Goal: Information Seeking & Learning: Learn about a topic

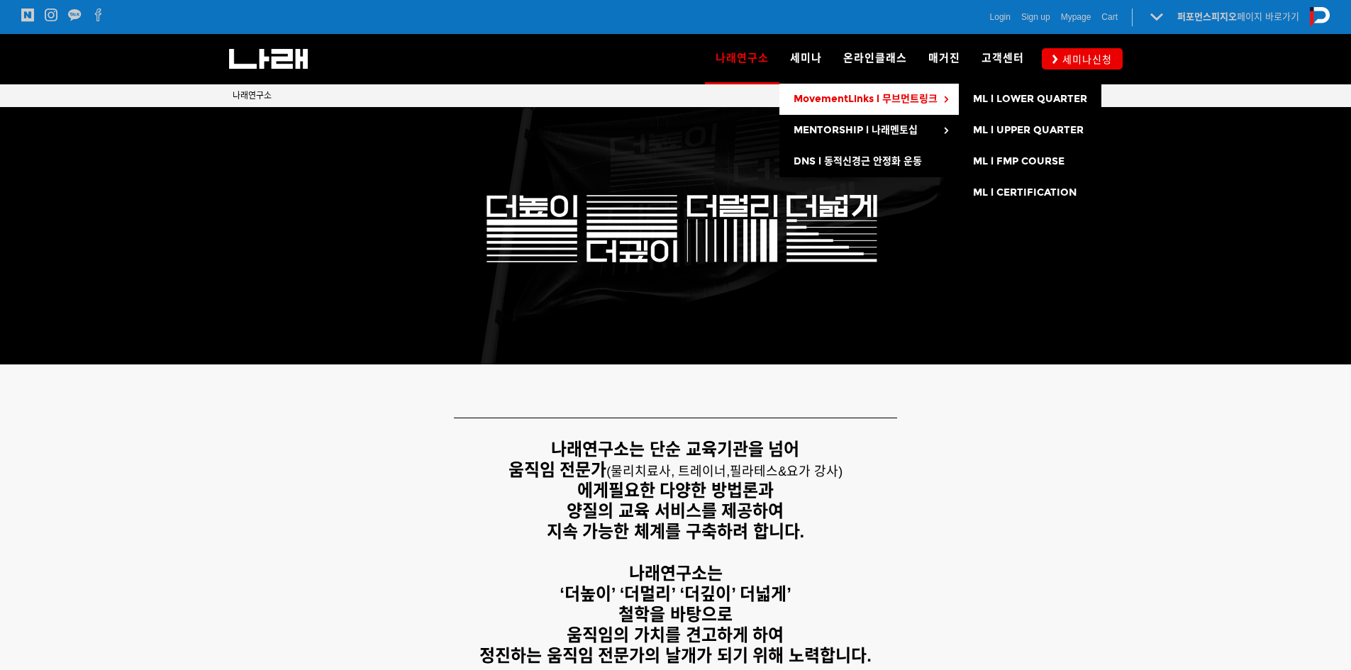
click at [841, 92] on link "MovementLinks l 무브먼트링크" at bounding box center [869, 99] width 179 height 31
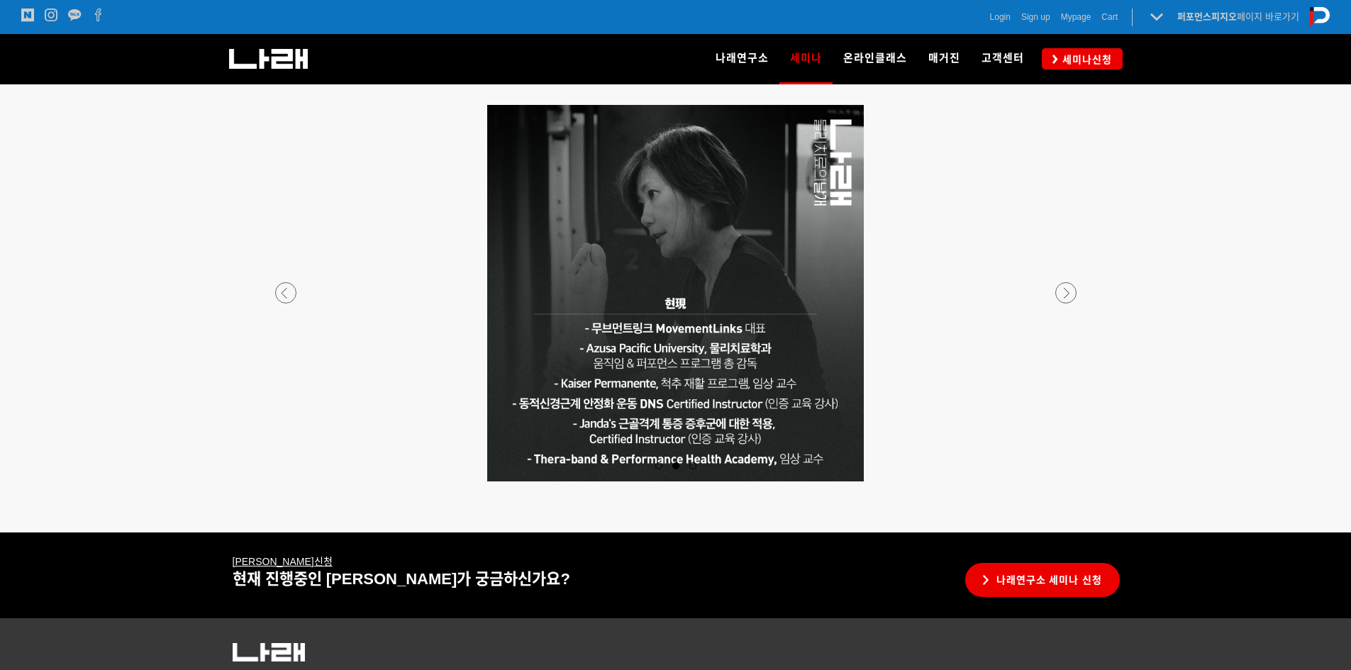
scroll to position [2346, 0]
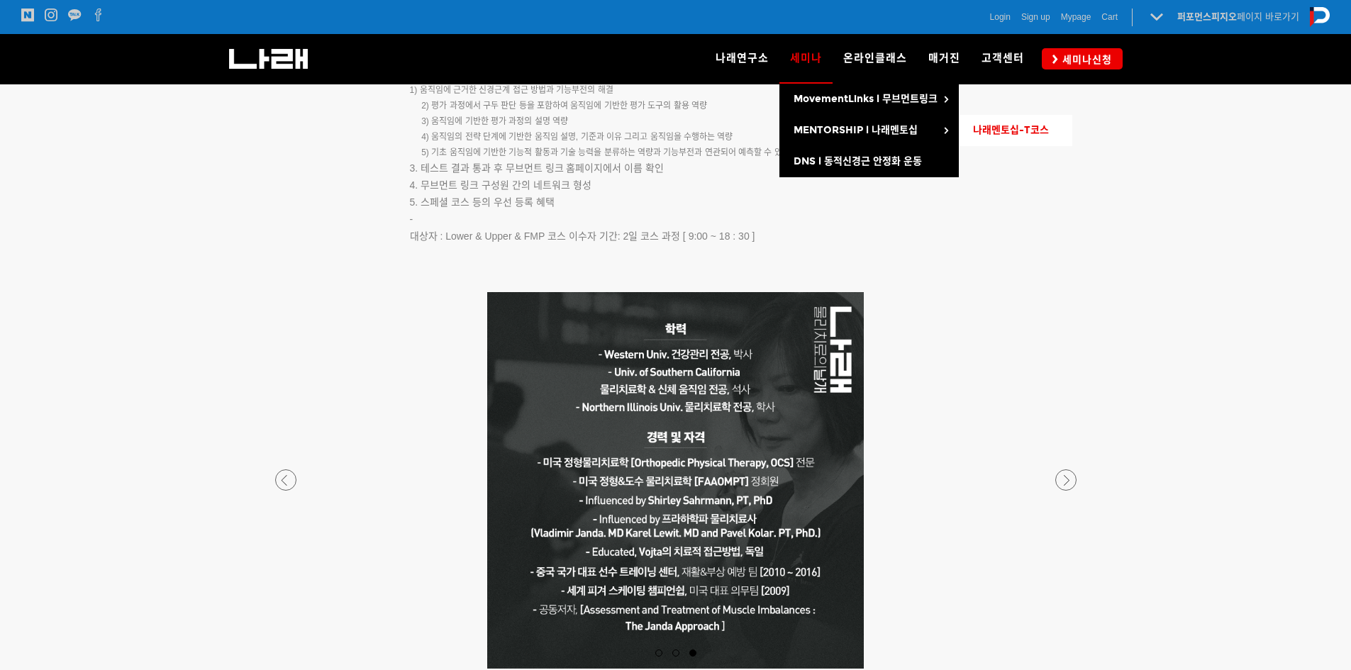
click at [1017, 137] on link "나래멘토십-T코스" at bounding box center [1016, 130] width 114 height 31
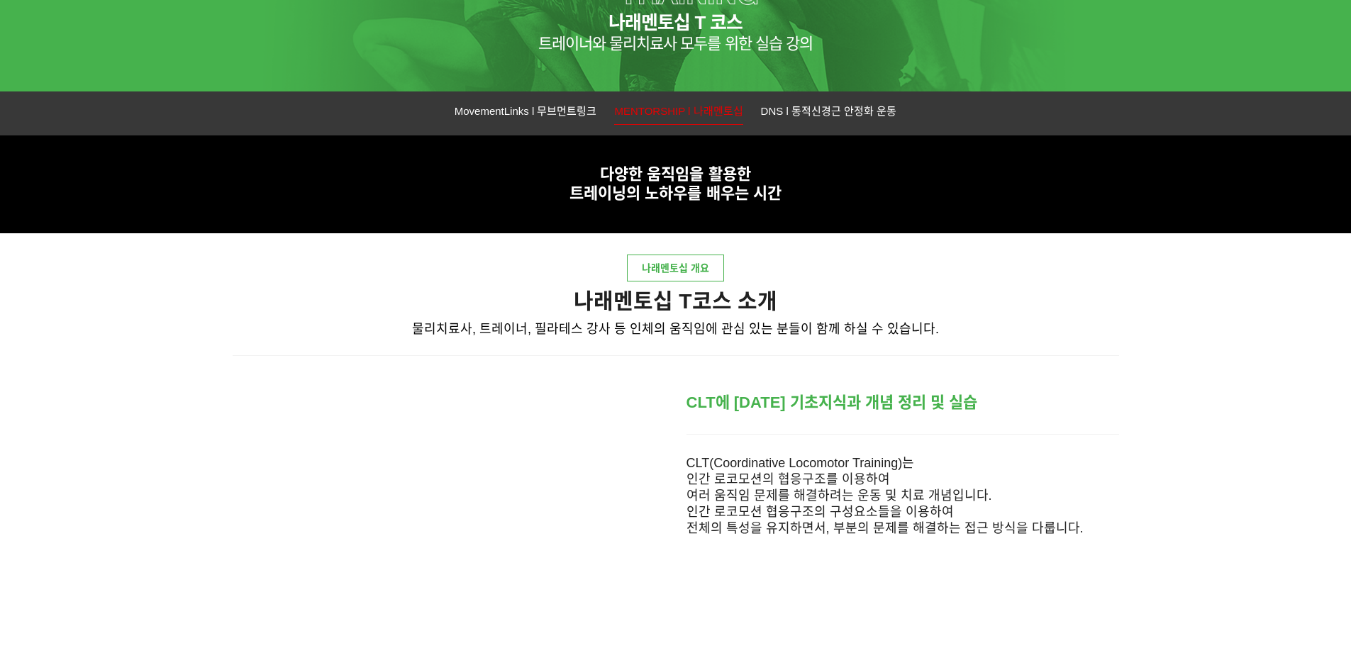
scroll to position [284, 0]
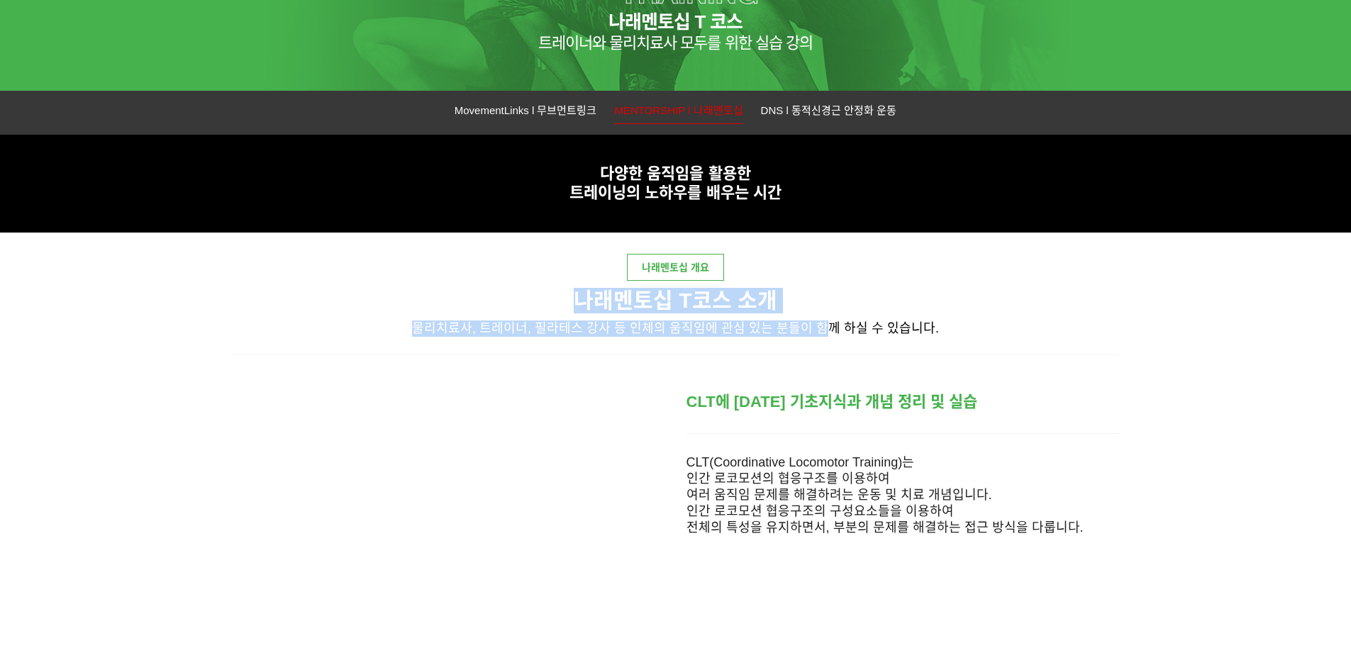
drag, startPoint x: 577, startPoint y: 300, endPoint x: 825, endPoint y: 327, distance: 249.0
click at [825, 327] on div "나래멘토십 T코스 소개 물리치료사, 트레이너, 필라테스 강사 등 인체의 움직임에 관심 있는 분들이 함께 하실 수 있습니다." at bounding box center [676, 316] width 887 height 56
click at [825, 327] on span "물리치료사, 트레이너, 필라테스 강사 등 인체의 움직임에 관심 있는 분들이 함께 하실 수 있습니다." at bounding box center [675, 328] width 527 height 14
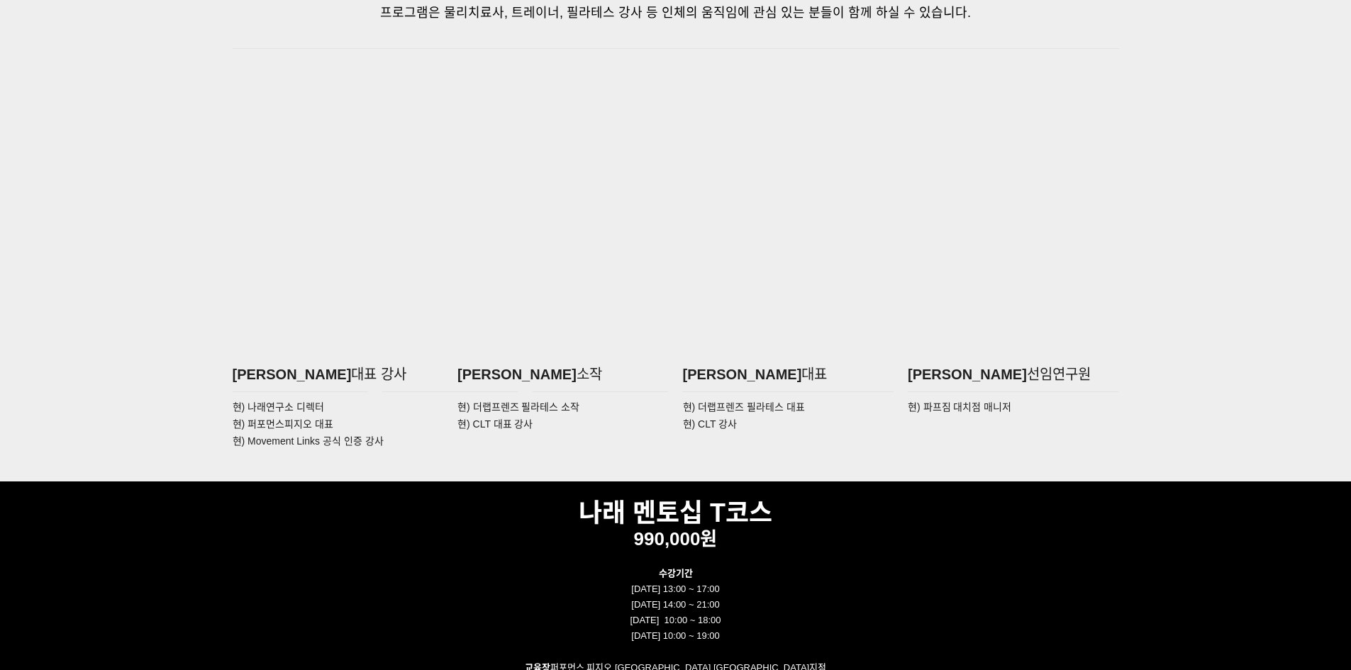
scroll to position [2270, 0]
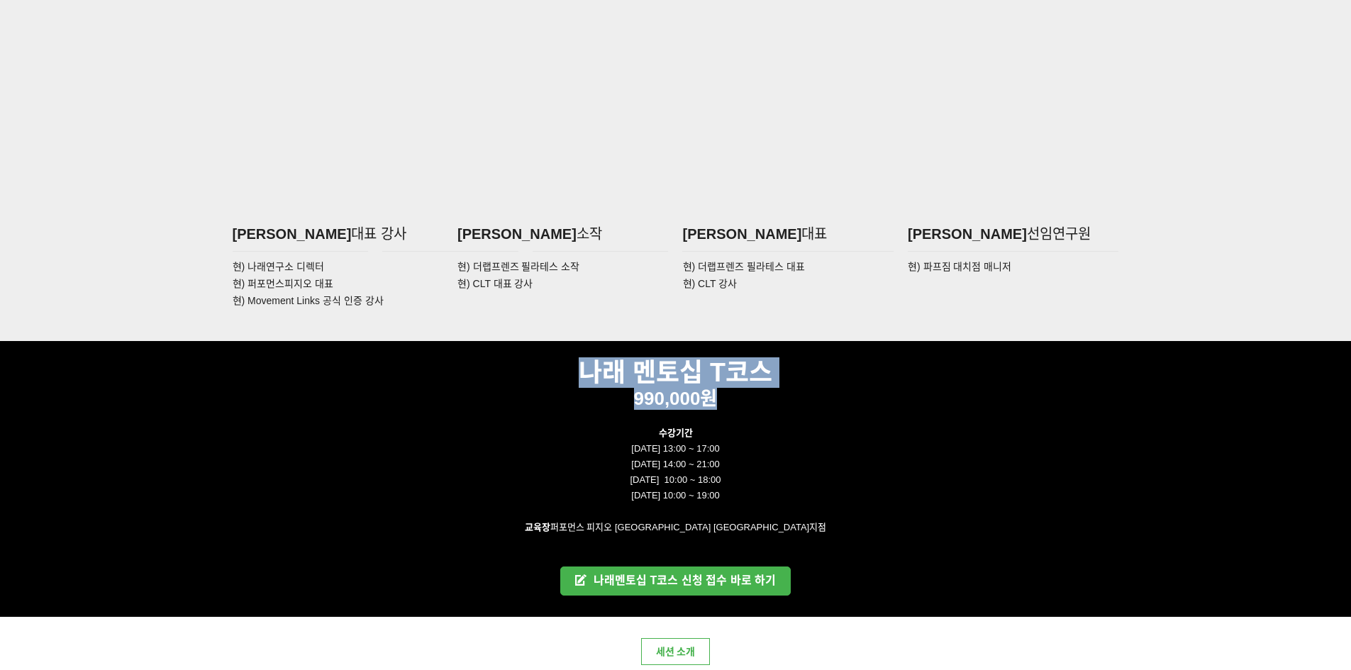
drag, startPoint x: 584, startPoint y: 370, endPoint x: 802, endPoint y: 399, distance: 220.4
click at [802, 399] on div "나래 멘토십 T코스 990,000원" at bounding box center [676, 383] width 887 height 84
click at [802, 399] on p "990,000원" at bounding box center [676, 399] width 887 height 22
drag, startPoint x: 626, startPoint y: 394, endPoint x: 774, endPoint y: 409, distance: 149.1
click at [774, 409] on div "나래 멘토십 T코스 990,000원" at bounding box center [676, 383] width 887 height 84
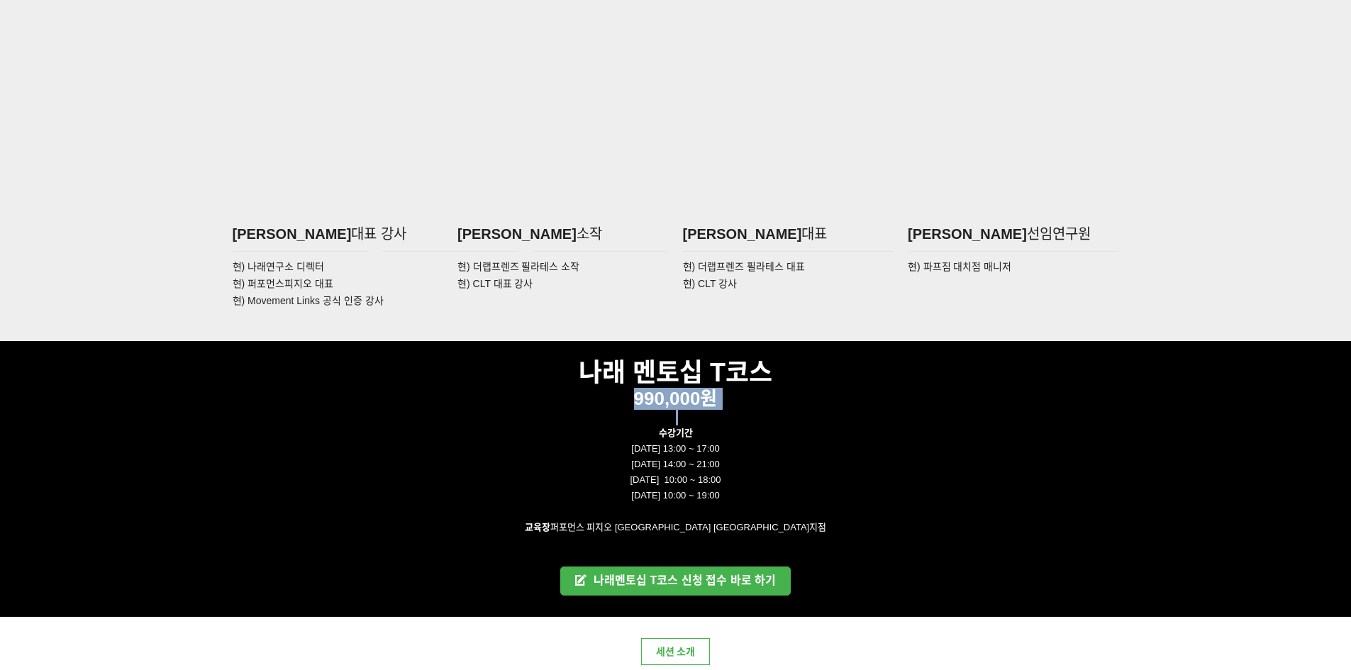
drag, startPoint x: 774, startPoint y: 409, endPoint x: 554, endPoint y: 390, distance: 220.8
click at [772, 410] on p at bounding box center [676, 418] width 887 height 16
drag, startPoint x: 542, startPoint y: 374, endPoint x: 573, endPoint y: 374, distance: 31.2
click at [543, 374] on p "나래 멘토십 T코스" at bounding box center [676, 373] width 887 height 31
drag, startPoint x: 558, startPoint y: 372, endPoint x: 782, endPoint y: 389, distance: 224.8
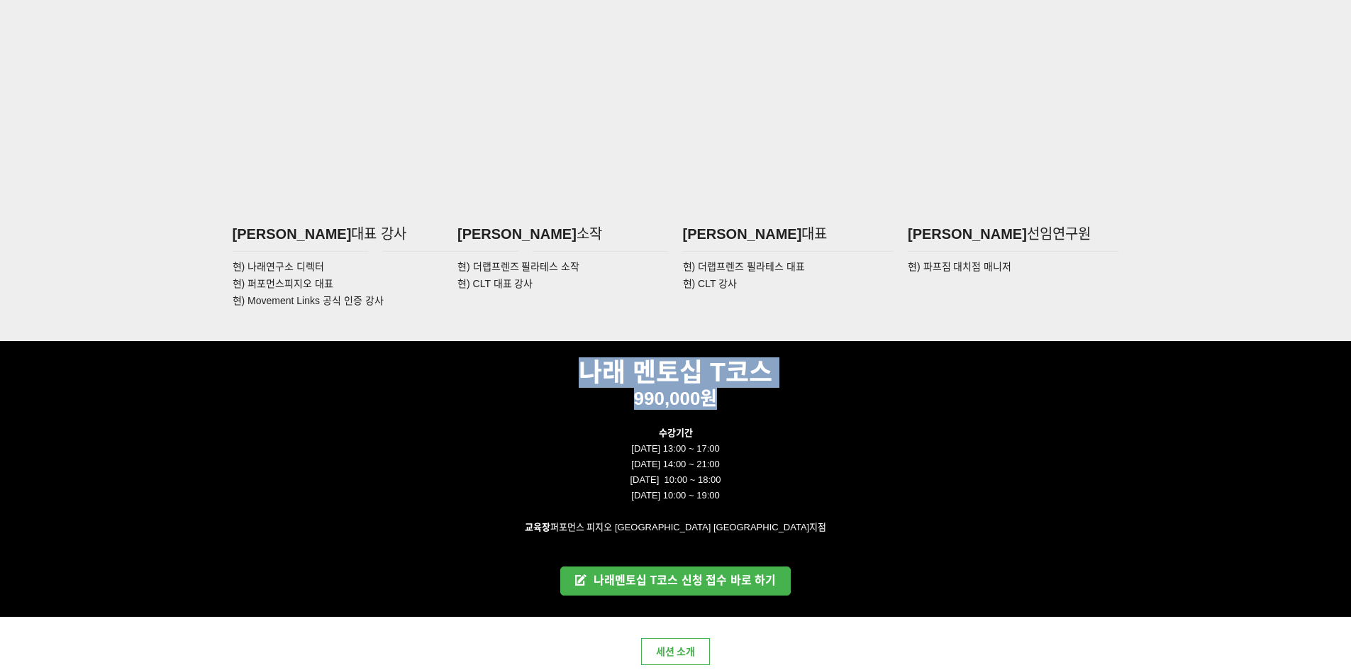
click at [782, 389] on div "나래 멘토십 T코스 990,000원" at bounding box center [676, 383] width 887 height 84
click at [782, 389] on p "990,000원" at bounding box center [676, 399] width 887 height 22
drag, startPoint x: 602, startPoint y: 361, endPoint x: 568, endPoint y: 362, distance: 34.1
click at [600, 361] on strong "나래 멘토십 T코스" at bounding box center [676, 372] width 194 height 29
drag, startPoint x: 731, startPoint y: 390, endPoint x: 819, endPoint y: 404, distance: 89.1
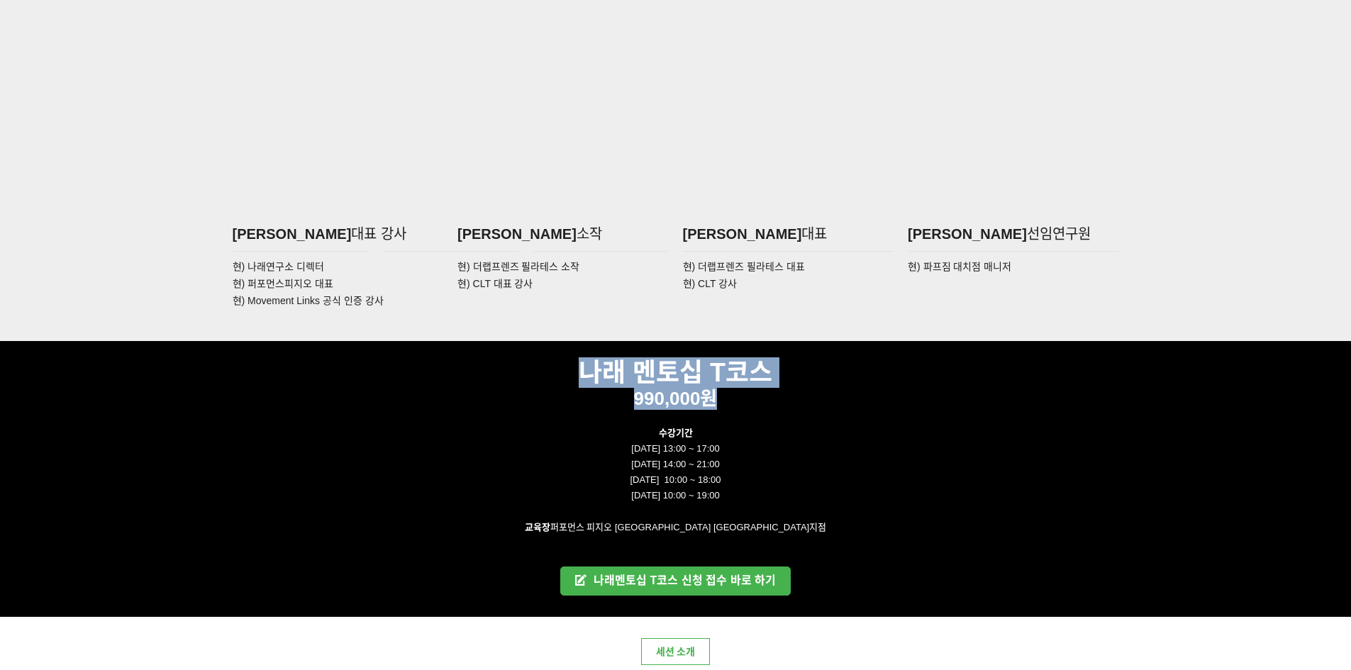
click at [819, 404] on div "나래 멘토십 T코스 990,000원" at bounding box center [676, 383] width 887 height 84
click at [819, 404] on p "990,000원" at bounding box center [676, 399] width 887 height 22
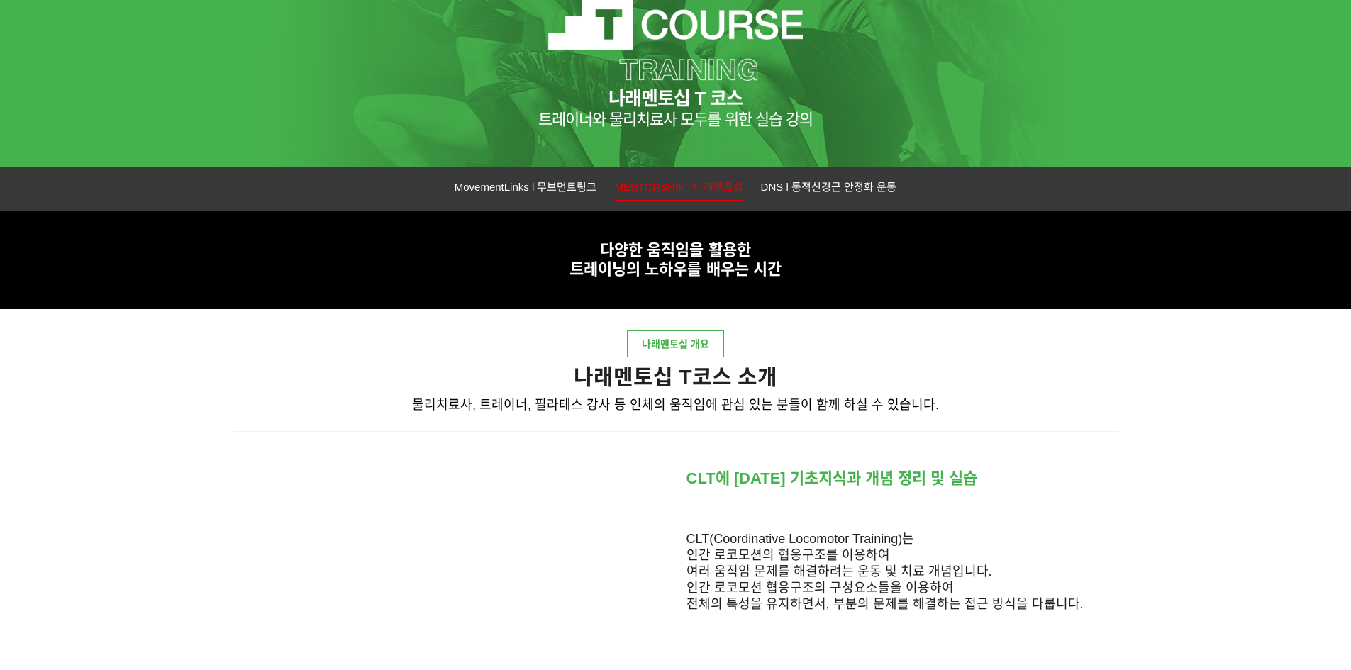
scroll to position [355, 0]
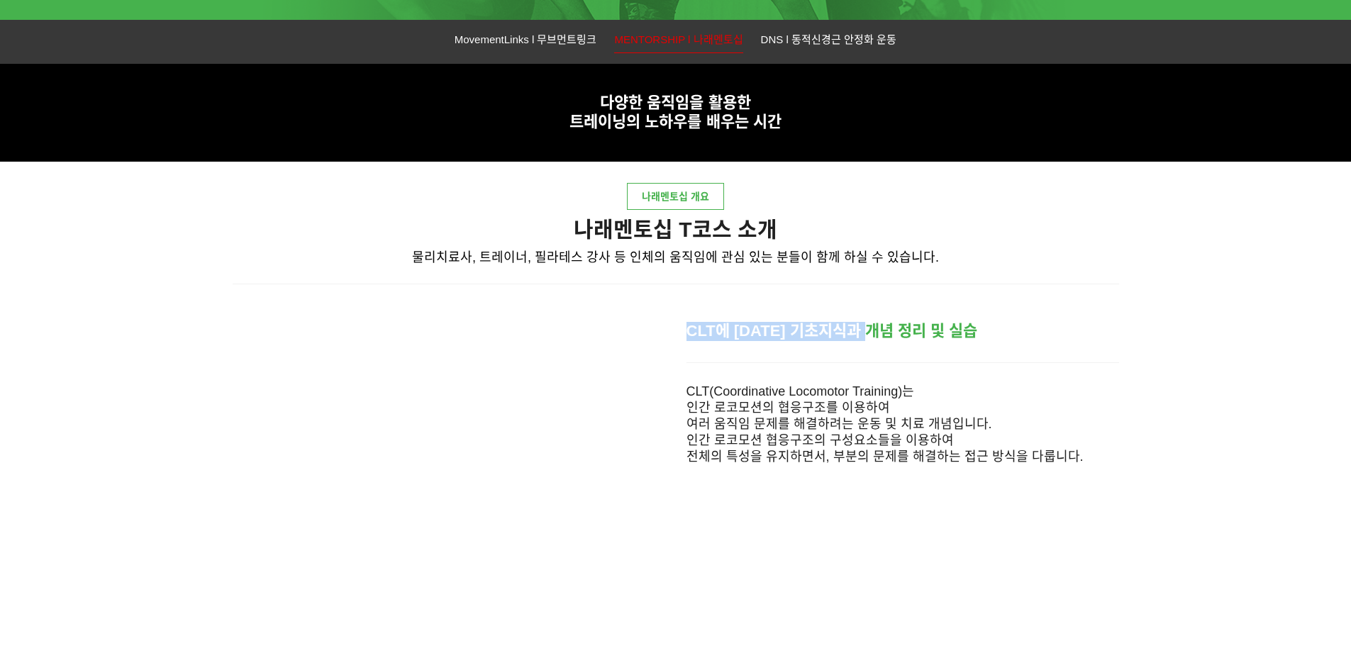
drag, startPoint x: 682, startPoint y: 329, endPoint x: 896, endPoint y: 329, distance: 214.2
click at [896, 329] on div "CLT에 대한 기초지식과 개념 정리 및 실습" at bounding box center [903, 323] width 454 height 56
click at [896, 329] on span "CLT에 대한 기초지식과 개념 정리 및 실습" at bounding box center [833, 331] width 292 height 18
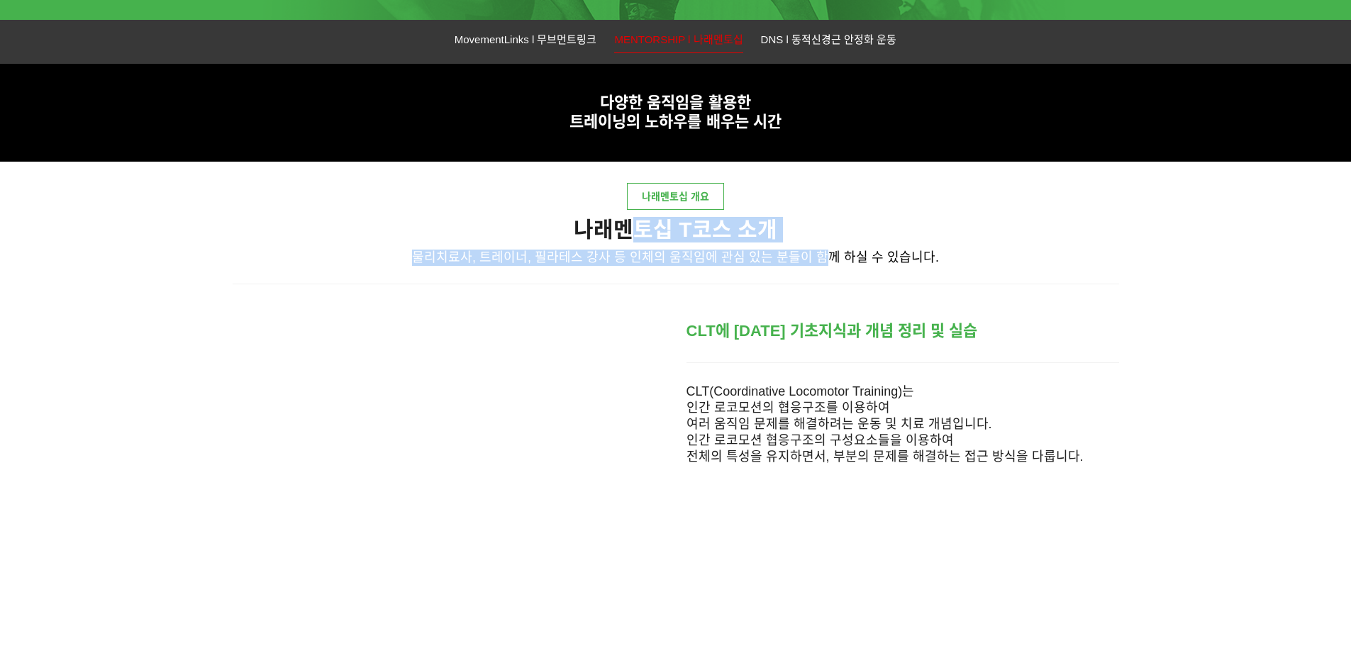
drag, startPoint x: 805, startPoint y: 244, endPoint x: 830, endPoint y: 245, distance: 24.8
click at [830, 245] on div "나래멘토십 T코스 소개 물리치료사, 트레이너, 필라테스 강사 등 인체의 움직임에 관심 있는 분들이 함께 하실 수 있습니다." at bounding box center [676, 245] width 887 height 56
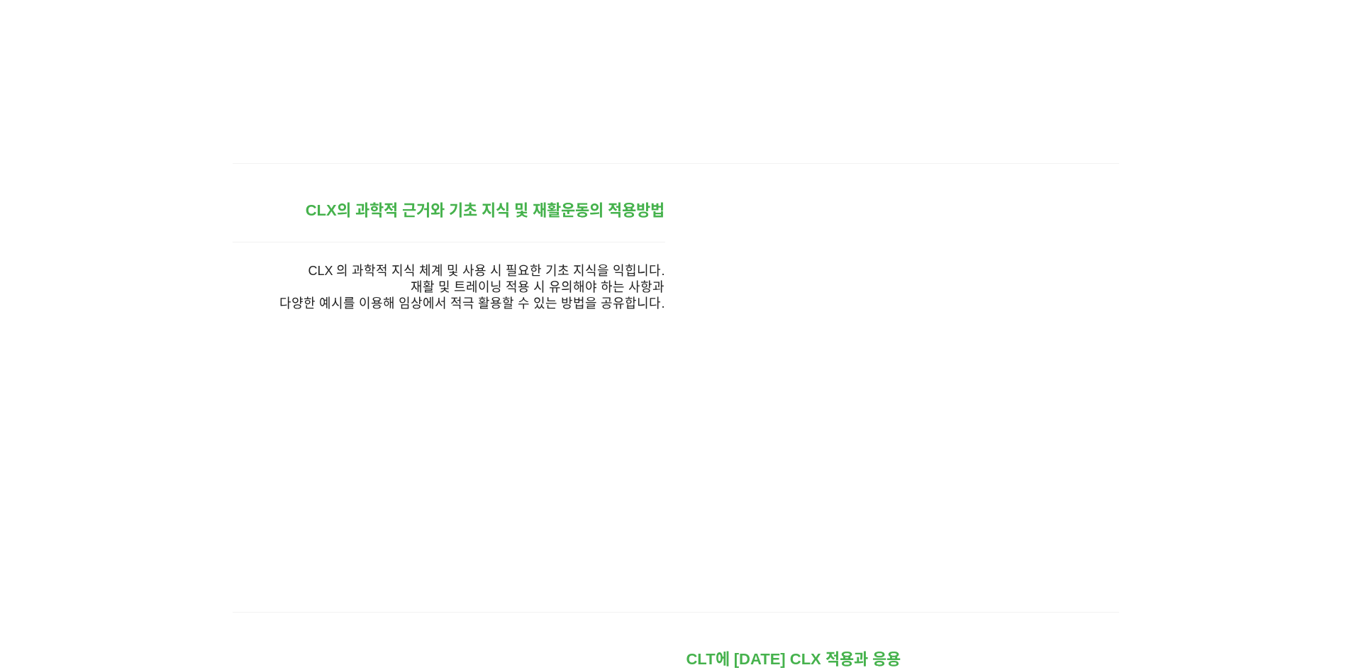
scroll to position [1277, 0]
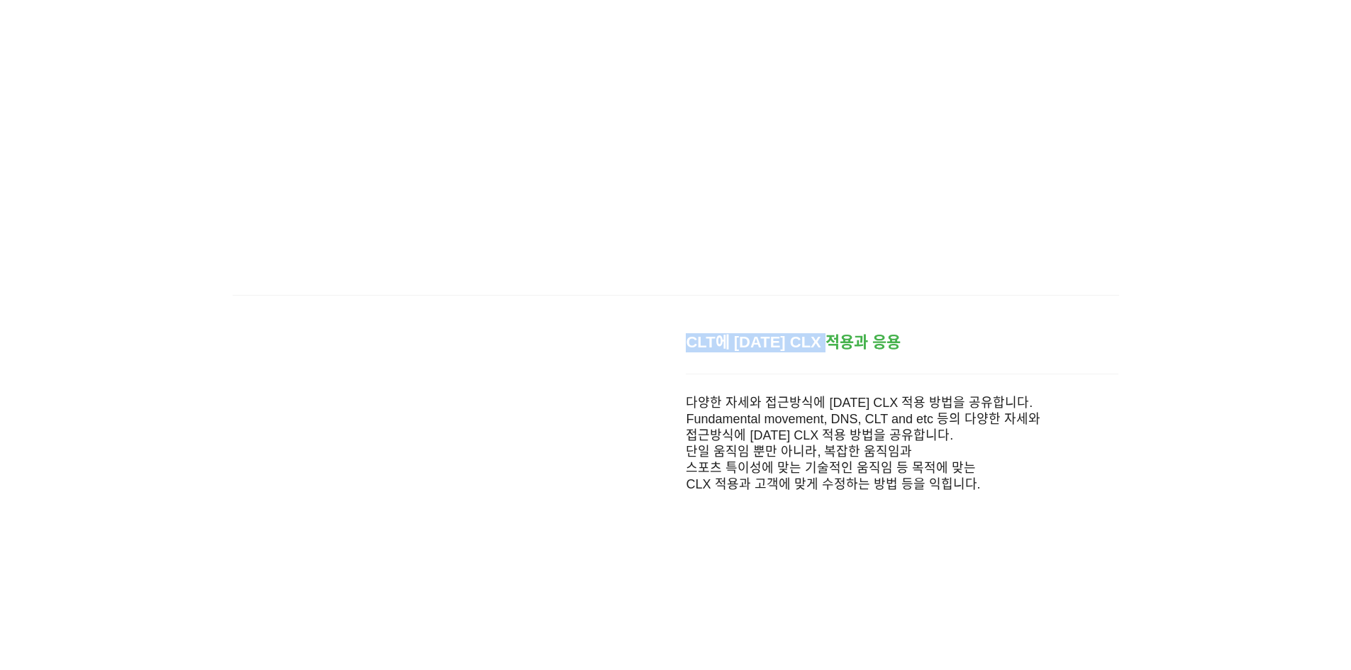
drag, startPoint x: 693, startPoint y: 340, endPoint x: 850, endPoint y: 362, distance: 158.3
click at [850, 362] on div "CLT에 대한 CLX 적용과 응용" at bounding box center [902, 334] width 454 height 56
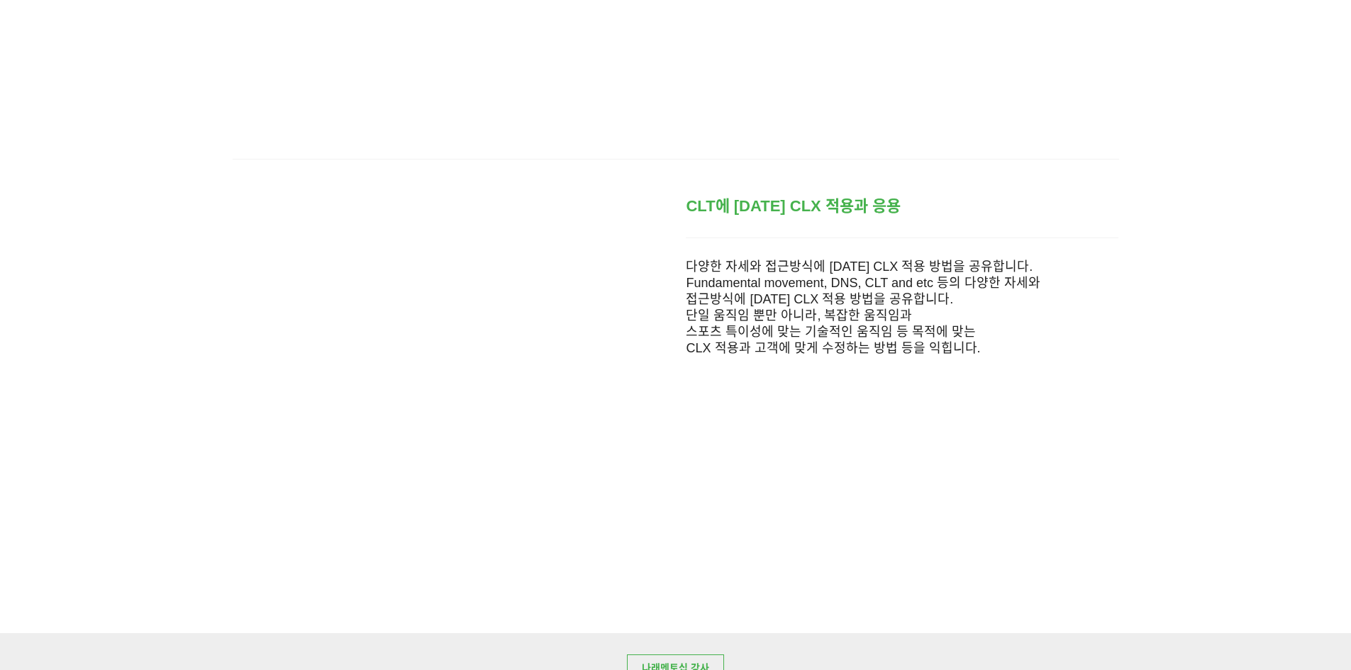
scroll to position [1419, 0]
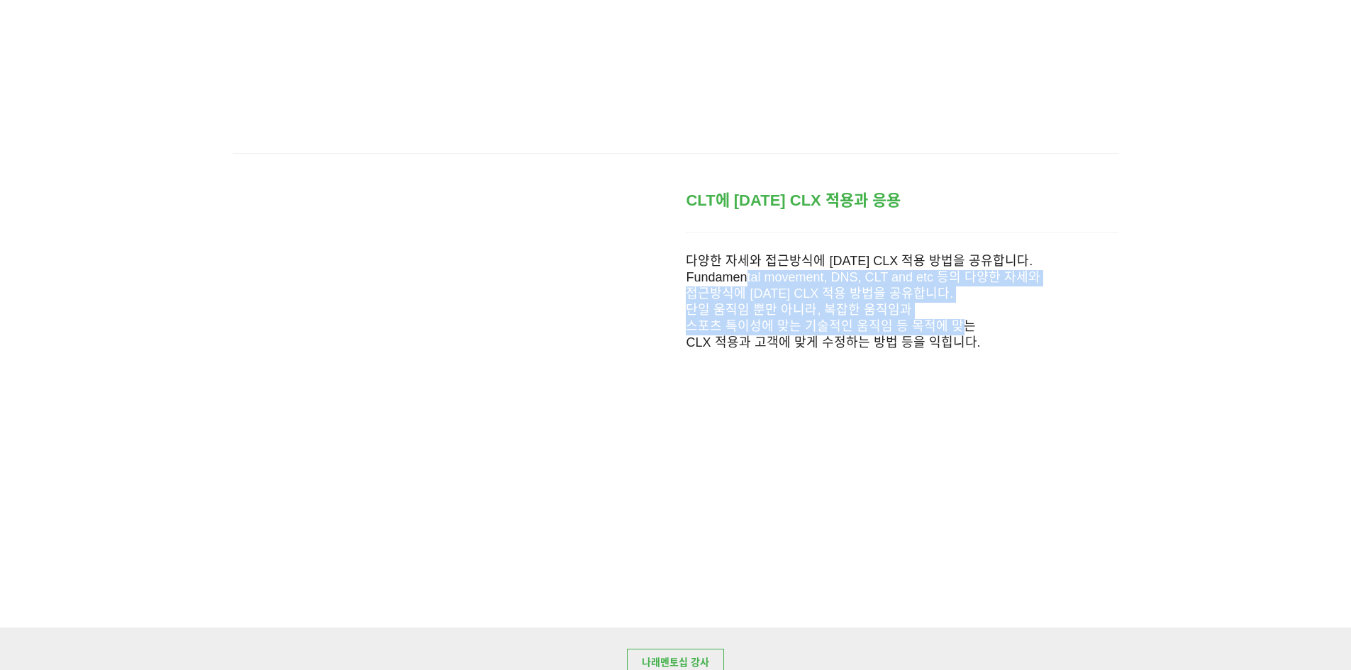
drag, startPoint x: 751, startPoint y: 271, endPoint x: 964, endPoint y: 332, distance: 222.1
click at [964, 332] on p "다양한 자세와 접근방식에 대한 CLX 적용 방법을 공유합니다. Fundamental movement, DNS, CLT and etc 등의 다양…" at bounding box center [902, 303] width 433 height 99
click at [964, 332] on span "스포츠 특이성에 맞는 기술적인 움직임 등 목적에 맞는" at bounding box center [831, 326] width 290 height 14
click at [956, 316] on p "다양한 자세와 접근방식에 대한 CLX 적용 방법을 공유합니다. Fundamental movement, DNS, CLT and etc 등의 다양…" at bounding box center [902, 303] width 433 height 99
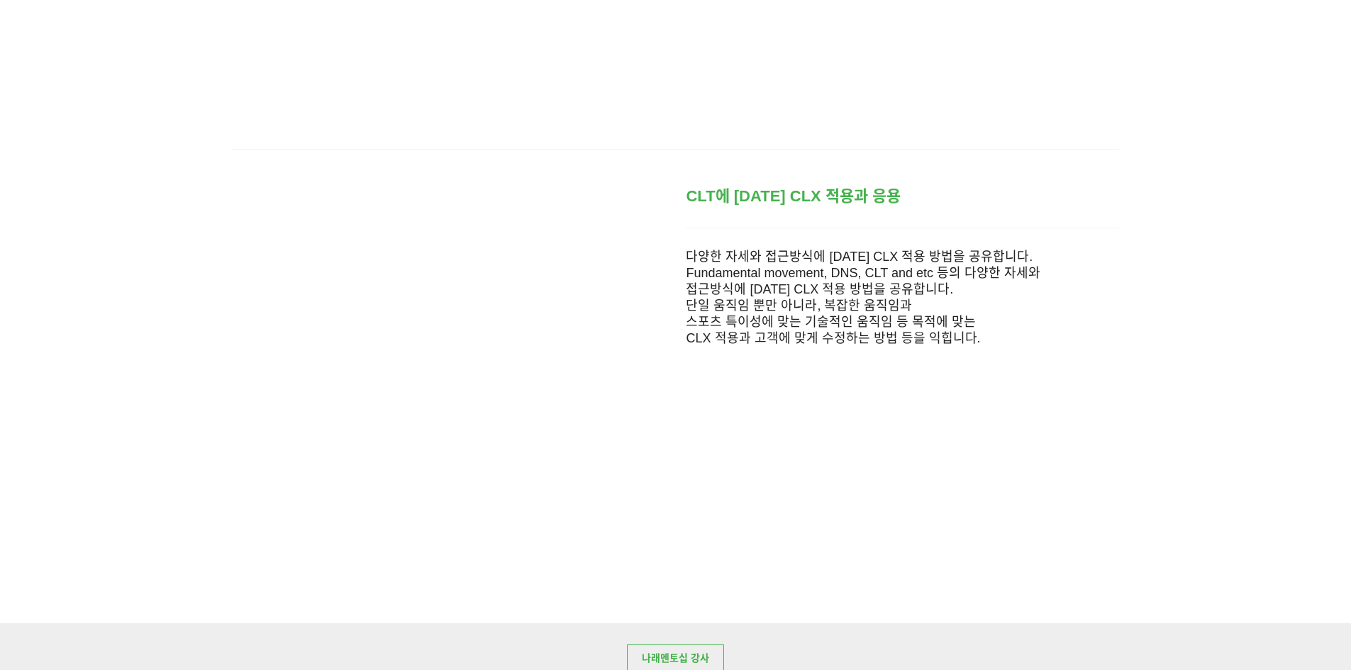
scroll to position [1844, 0]
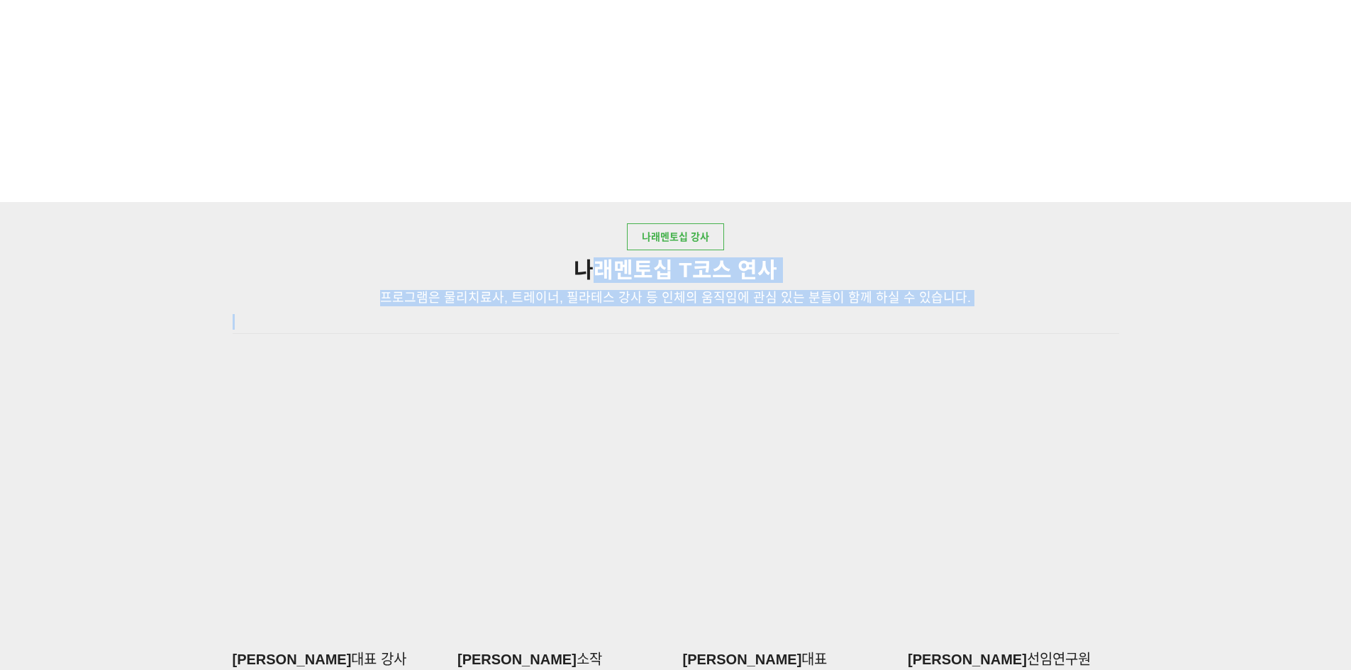
drag, startPoint x: 831, startPoint y: 316, endPoint x: 844, endPoint y: 317, distance: 13.6
click at [844, 317] on div "나래멘토십 T코스 연사 프로그램은 물리치료사, 트레이너, 필라테스 강사 등 인체의 움직임에 관심 있는 분들이 함께 하실 수 있습니다." at bounding box center [676, 294] width 887 height 72
click at [844, 317] on p at bounding box center [676, 322] width 887 height 16
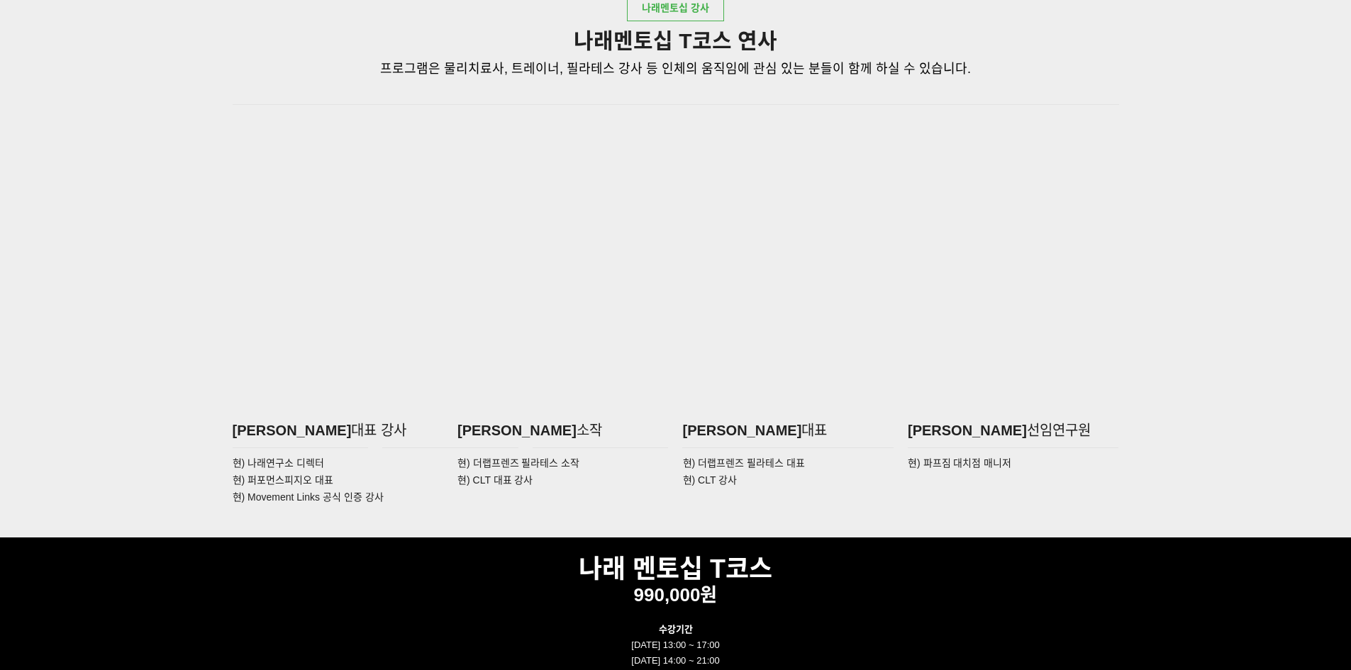
scroll to position [2199, 0]
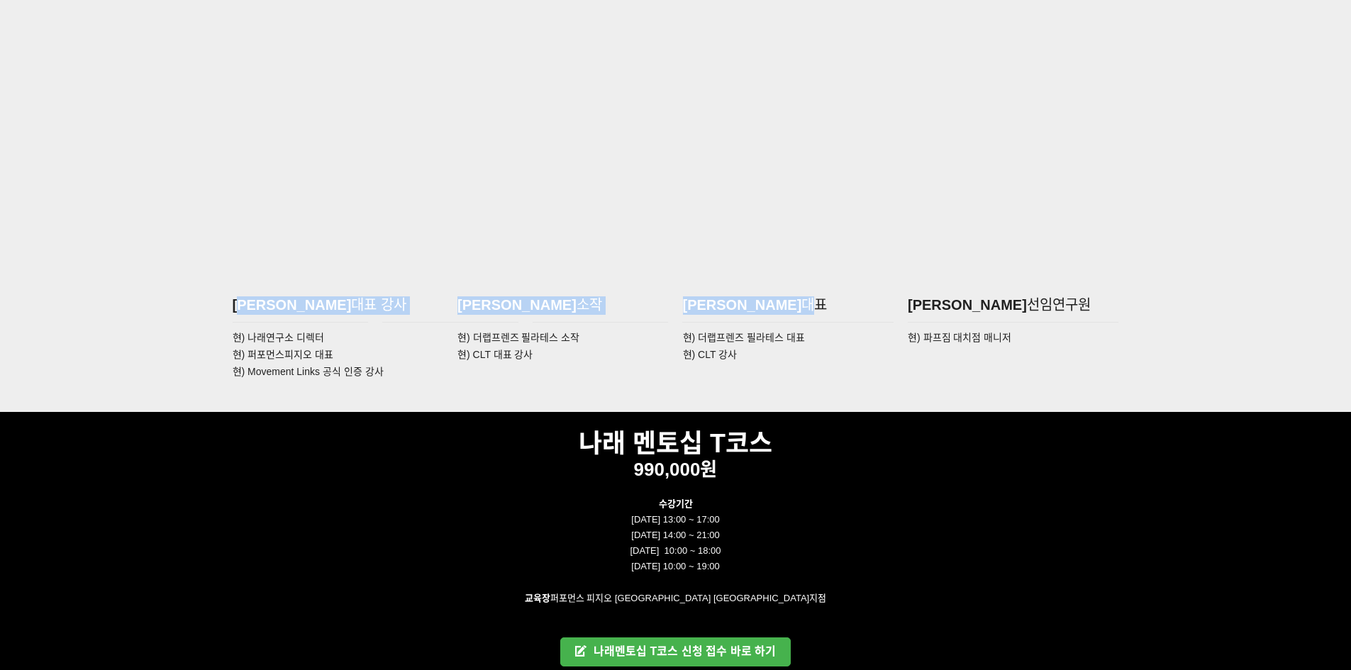
drag, startPoint x: 422, startPoint y: 316, endPoint x: 740, endPoint y: 316, distance: 317.8
click at [740, 316] on div "조현정 대표 강사 이문규 소작 박혜령 대표 조민석 선임연구원" at bounding box center [676, 306] width 901 height 26
click at [740, 316] on div "박혜령 대표" at bounding box center [789, 306] width 226 height 26
click at [785, 312] on p "박혜령 대표" at bounding box center [788, 306] width 211 height 18
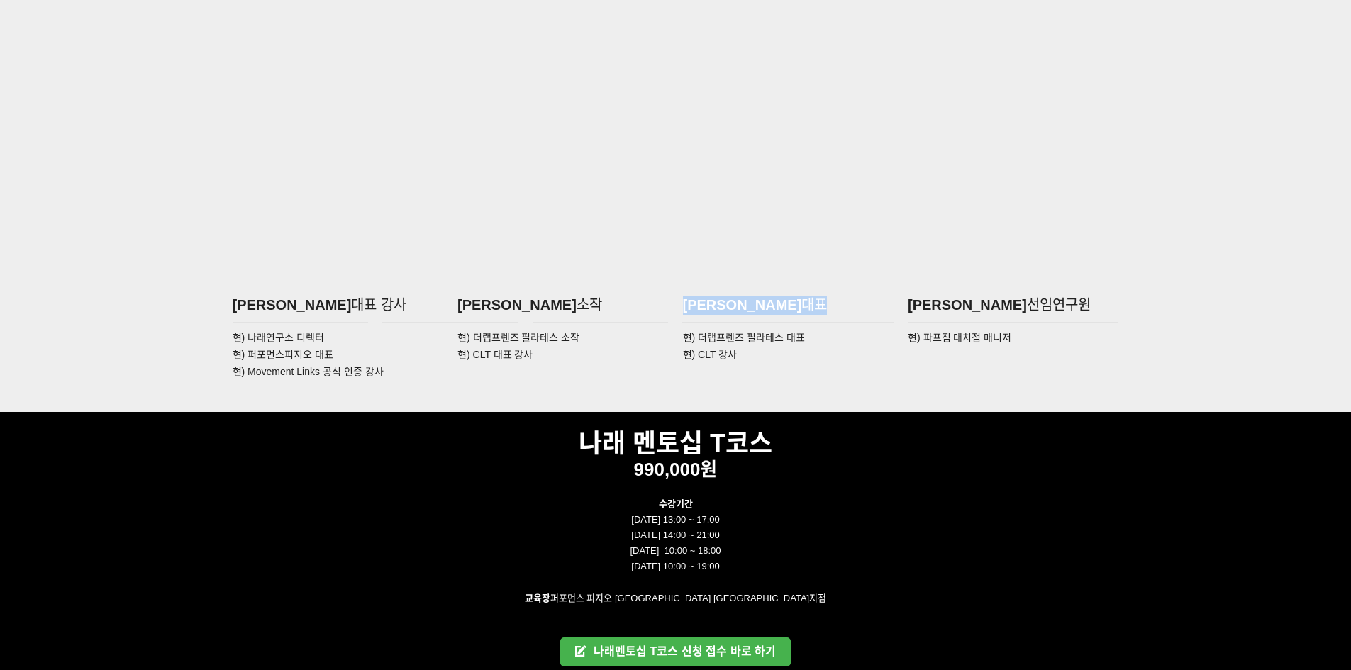
drag, startPoint x: 678, startPoint y: 309, endPoint x: 820, endPoint y: 311, distance: 141.9
click at [820, 311] on div "박혜령 대표" at bounding box center [789, 306] width 226 height 26
drag, startPoint x: 820, startPoint y: 311, endPoint x: 865, endPoint y: 309, distance: 44.8
click at [822, 311] on p "박혜령 대표" at bounding box center [788, 306] width 211 height 18
click at [1173, 311] on div at bounding box center [675, 193] width 1351 height 437
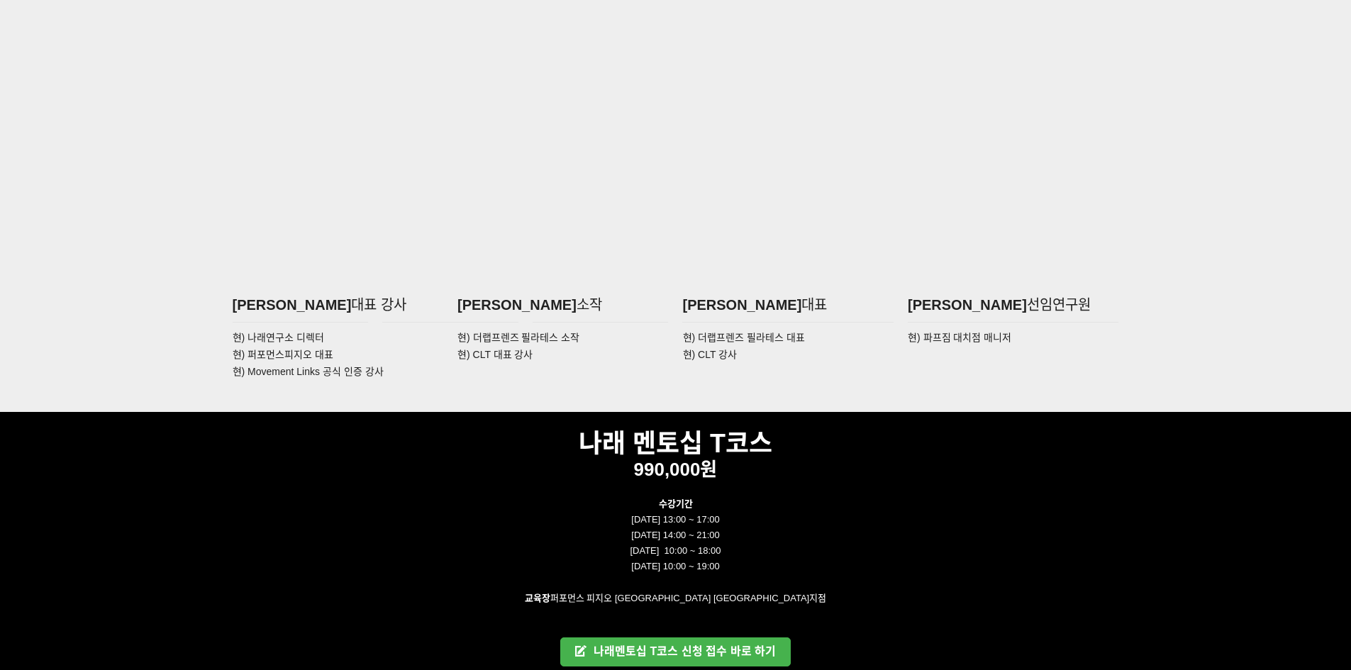
drag, startPoint x: 622, startPoint y: 564, endPoint x: 801, endPoint y: 564, distance: 178.8
click at [801, 564] on p "2021년 12월 5일 일요일 10:00 ~ 19:00" at bounding box center [676, 567] width 887 height 16
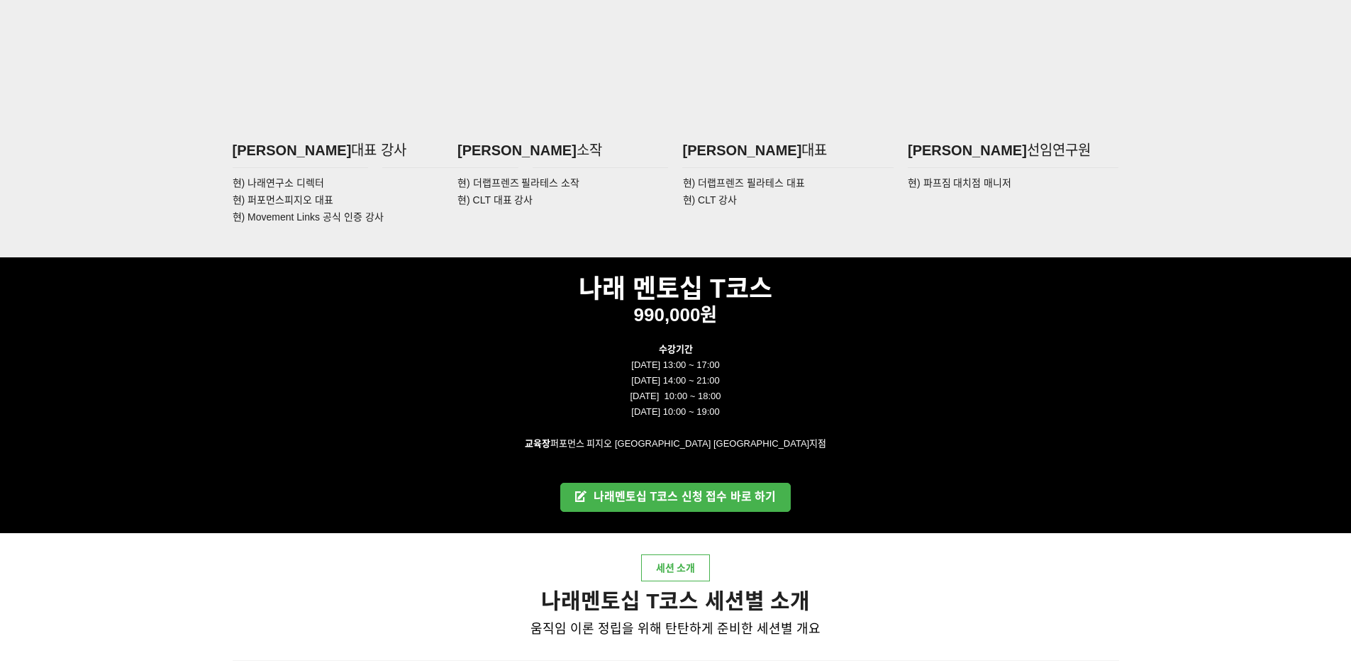
scroll to position [2483, 0]
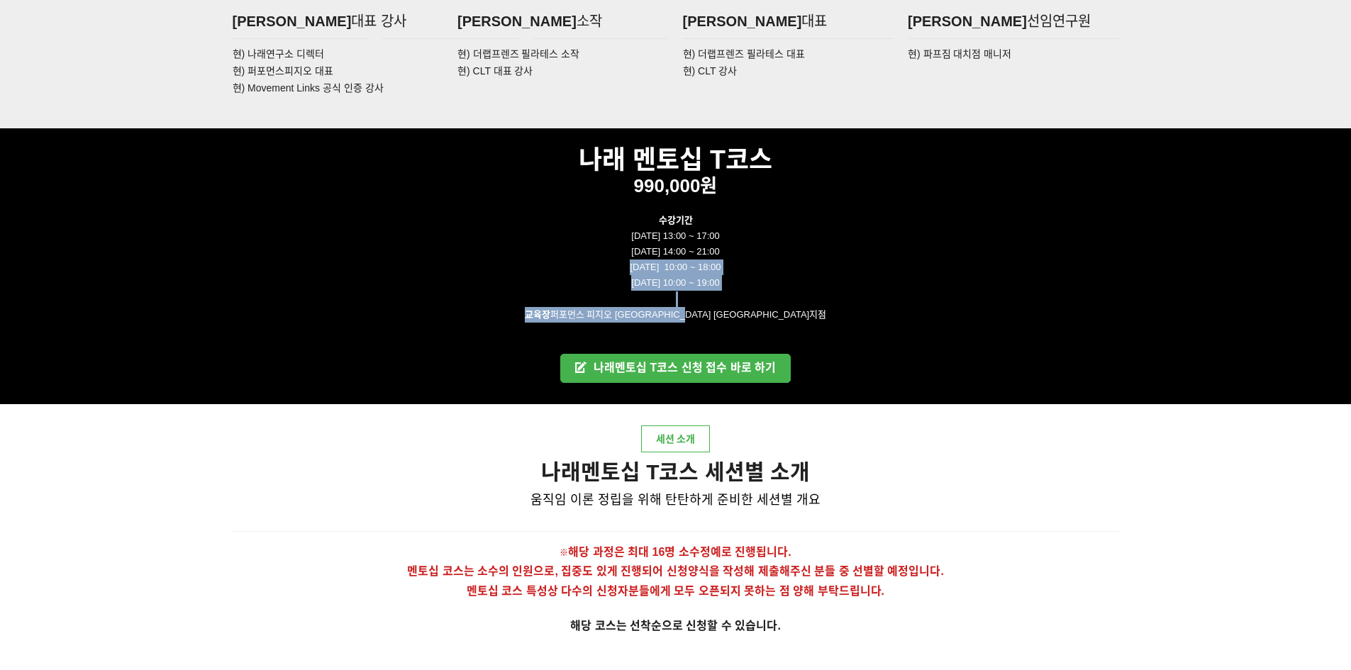
drag, startPoint x: 781, startPoint y: 298, endPoint x: 817, endPoint y: 308, distance: 37.5
click at [817, 308] on div "수강기간 2021년 11월 21일 일요일 13:00 ~ 17:00 2021년 11월 27일 토요일 14:00 ~ 21:00 2021년 11월 …" at bounding box center [676, 283] width 887 height 141
click at [817, 308] on p "교육장 퍼포먼스 피지오 트레이닝 센터 서울지점" at bounding box center [676, 315] width 887 height 16
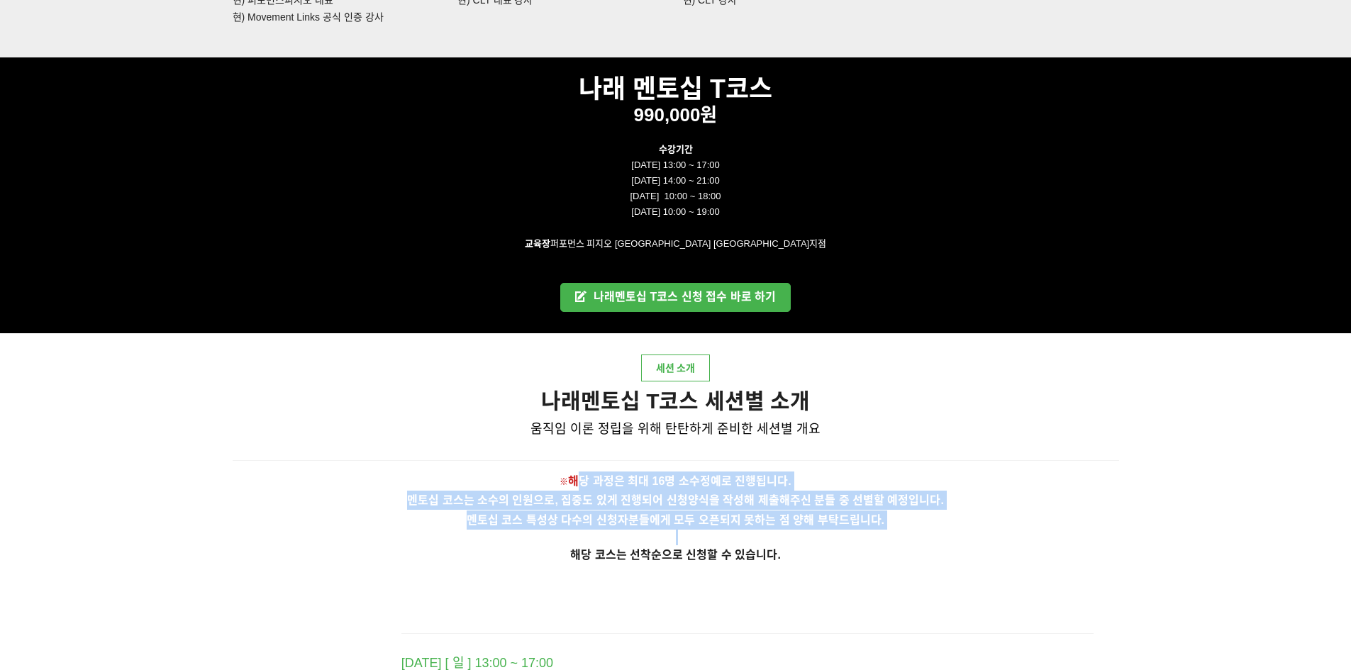
drag, startPoint x: 580, startPoint y: 480, endPoint x: 834, endPoint y: 533, distance: 259.5
click at [834, 533] on div "※ 해당 과정은 최대 16명 소수정예로 진행됩니다. 멘토십 코스는 소수의 인원으로, 집중도 있게 진행되어 신청양식을 작성해 제출해주신 분들 중…" at bounding box center [676, 526] width 887 height 109
click at [834, 533] on p at bounding box center [676, 538] width 887 height 16
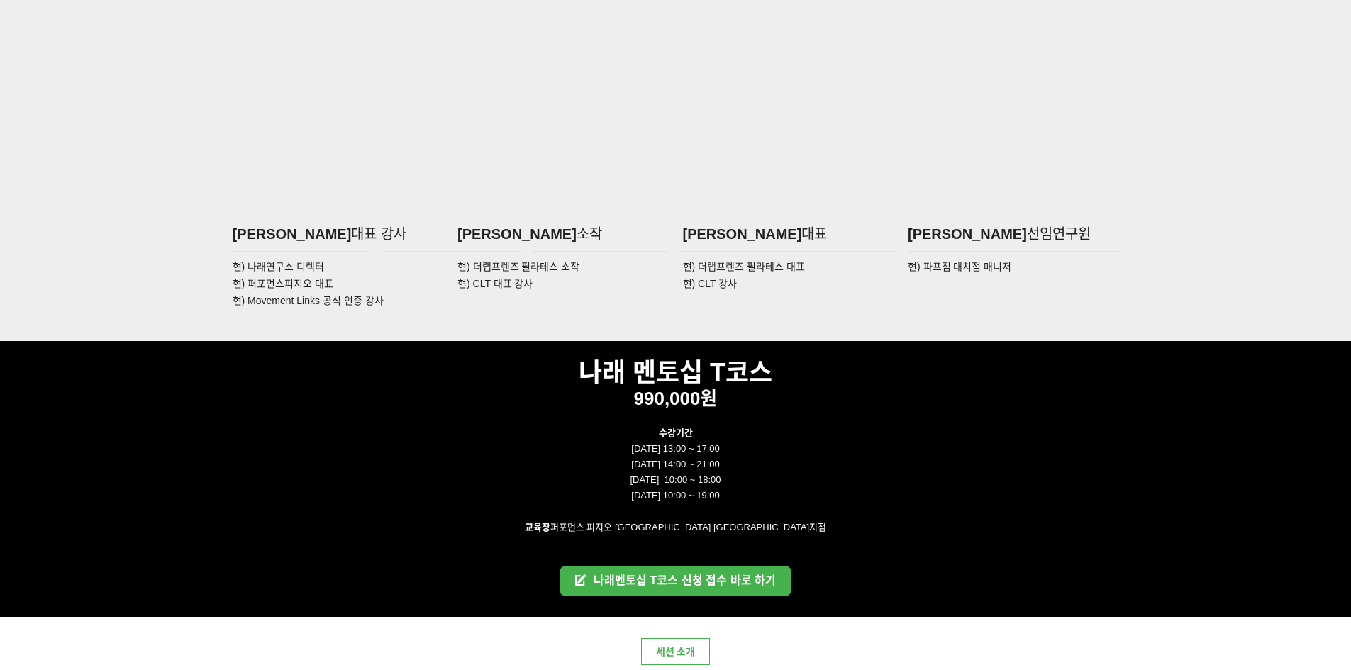
scroll to position [2625, 0]
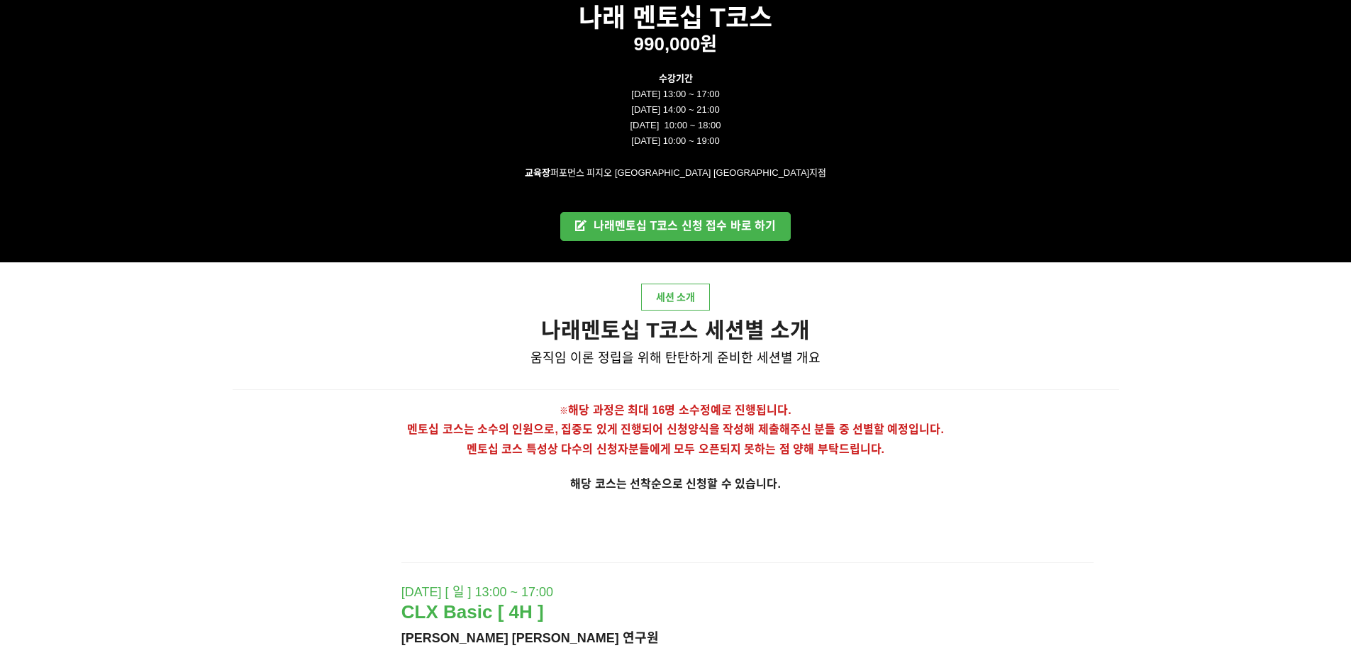
click at [660, 428] on span "멘토십 코스는 소수의 인원으로, 집중도 있게 진행되어 신청양식을 작성해 제출해주신 분들 중 선별할 예정입니다." at bounding box center [675, 430] width 537 height 12
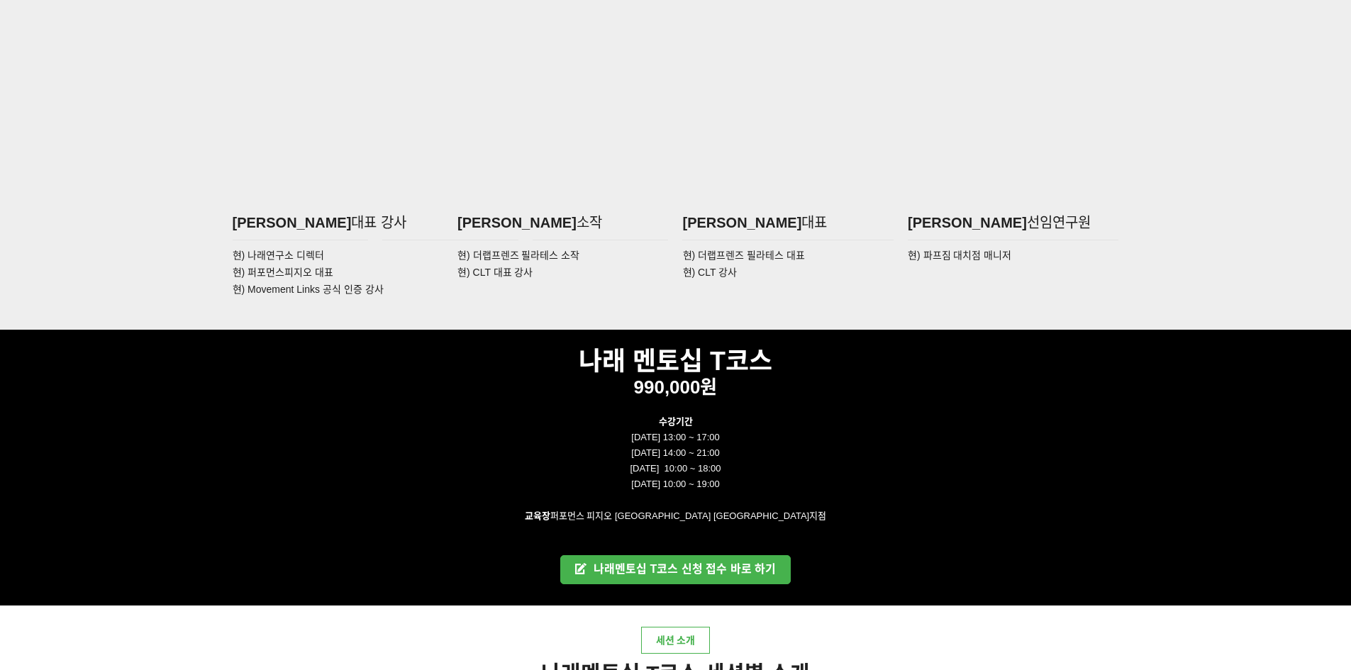
scroll to position [2270, 0]
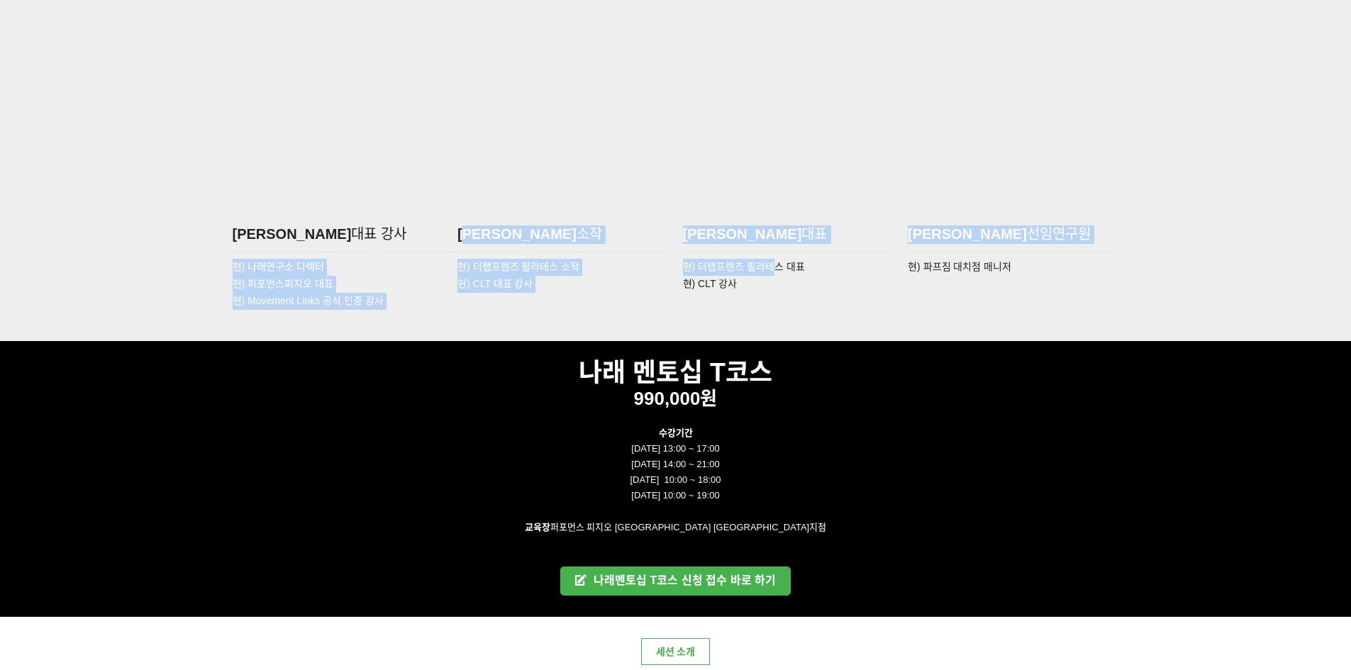
drag, startPoint x: 643, startPoint y: 238, endPoint x: 770, endPoint y: 266, distance: 130.8
click at [770, 266] on div "조현정 대표 강사 이문규 소작 박혜령 대표 조민석 선임연구원 현) 나래연구소 디렉터 현) 퍼포먼스피지오 대표 현) Movement Links …" at bounding box center [676, 122] width 908 height 437
click at [770, 266] on span "현) 더랩프렌즈 필라테스 대표" at bounding box center [744, 266] width 122 height 11
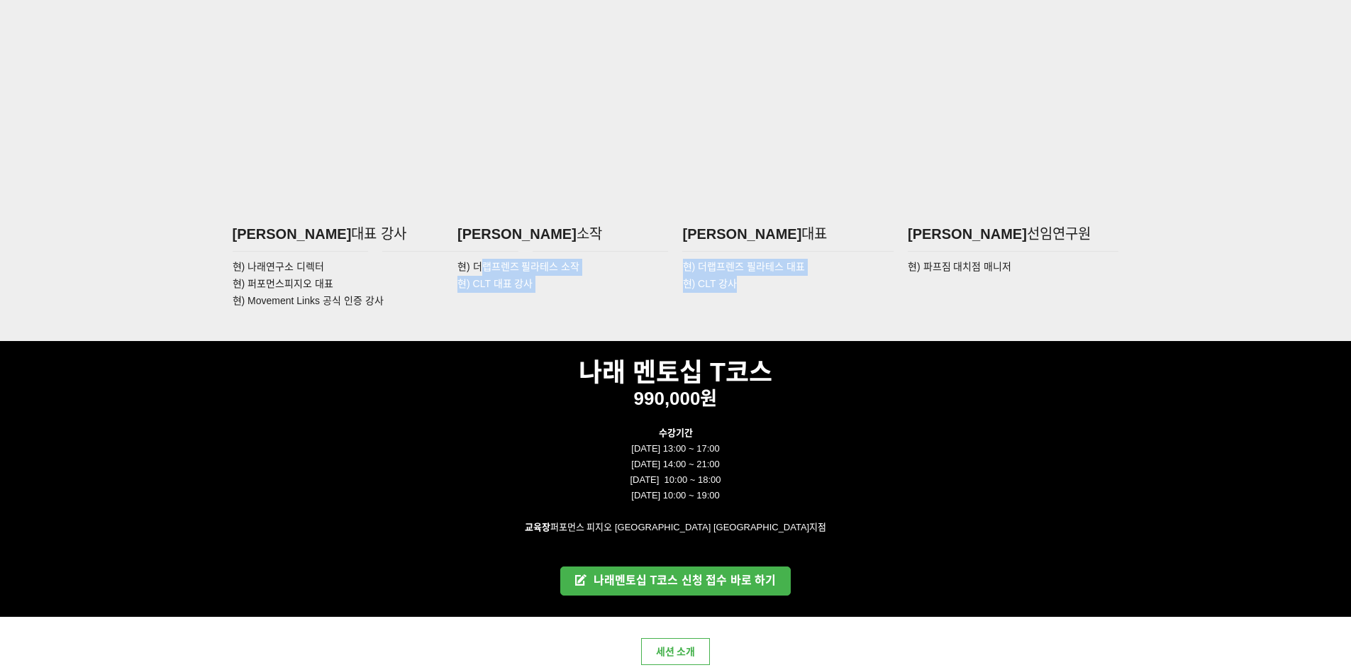
drag, startPoint x: 616, startPoint y: 275, endPoint x: 810, endPoint y: 280, distance: 193.8
click at [810, 280] on div "현) 나래연구소 디렉터 현) 퍼포먼스피지오 대표 현) Movement Links 공식 인증 강사 현) 더랩프렌즈 필라테스 소작 현) CLT 대…" at bounding box center [676, 283] width 901 height 57
click at [810, 280] on p "현) CLT 강사" at bounding box center [788, 284] width 211 height 17
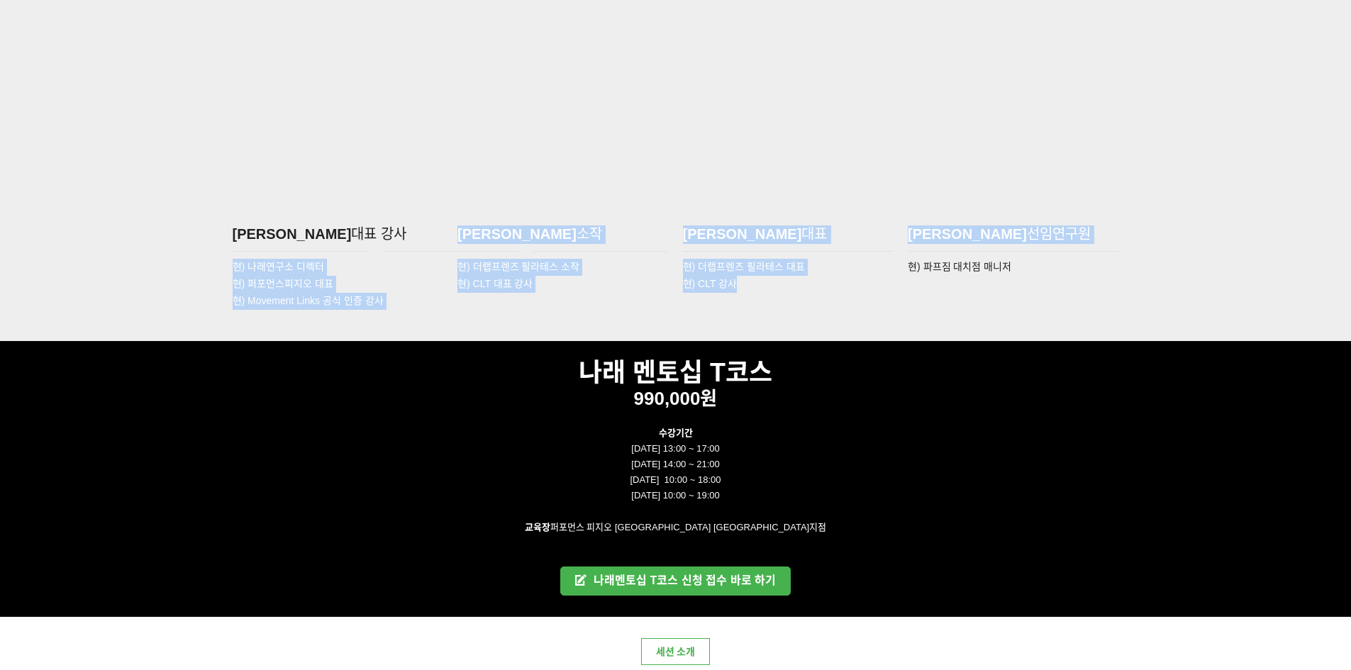
drag, startPoint x: 709, startPoint y: 282, endPoint x: 463, endPoint y: 240, distance: 249.7
click at [463, 240] on div "조현정 대표 강사 이문규 소작 박혜령 대표 조민석 선임연구원 현) 나래연구소 디렉터 현) 퍼포먼스피지오 대표 현) Movement Links …" at bounding box center [676, 122] width 908 height 437
click at [463, 240] on span "이문규" at bounding box center [517, 234] width 119 height 16
drag, startPoint x: 443, startPoint y: 229, endPoint x: 787, endPoint y: 296, distance: 351.2
click at [787, 296] on div "조현정 대표 강사 이문규 소작 박혜령 대표 조민석 선임연구원 현) 나래연구소 디렉터 현) 퍼포먼스피지오 대표 현) Movement Links …" at bounding box center [676, 122] width 908 height 437
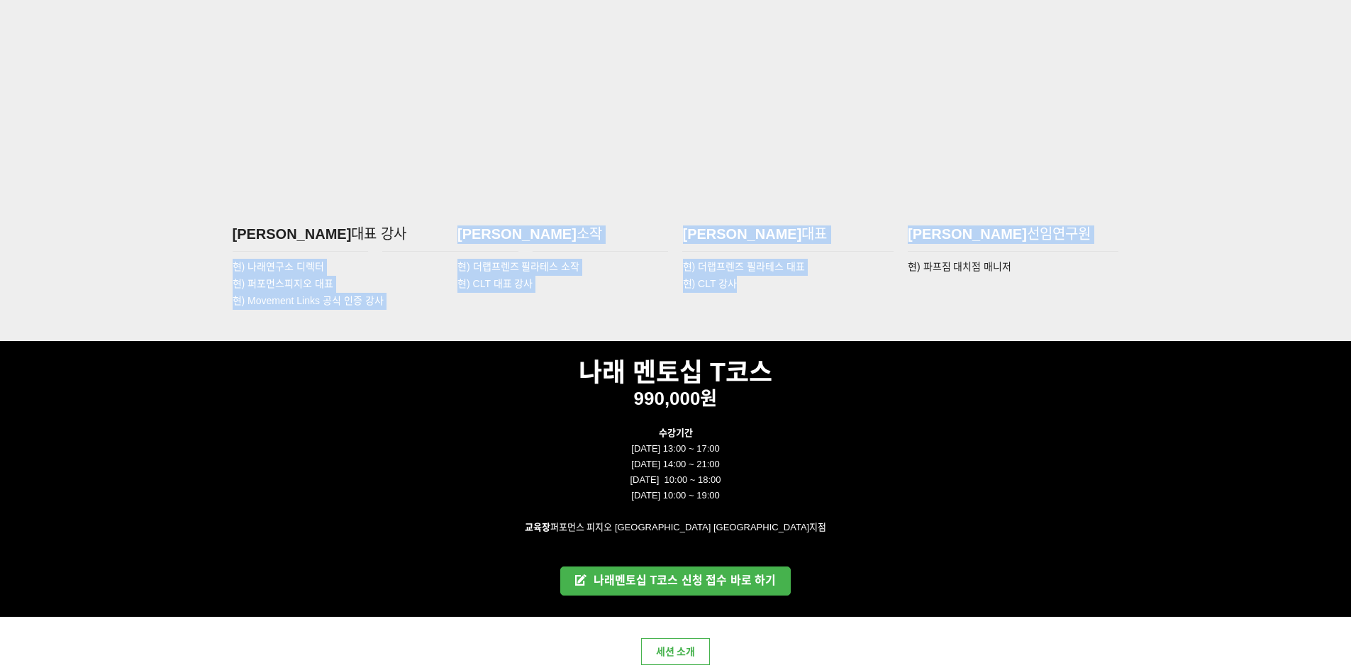
click at [787, 294] on div "현) 더랩프렌즈 필라테스 대표 현) CLT 강사" at bounding box center [789, 275] width 226 height 41
click at [781, 282] on p "현) CLT 강사" at bounding box center [788, 284] width 211 height 17
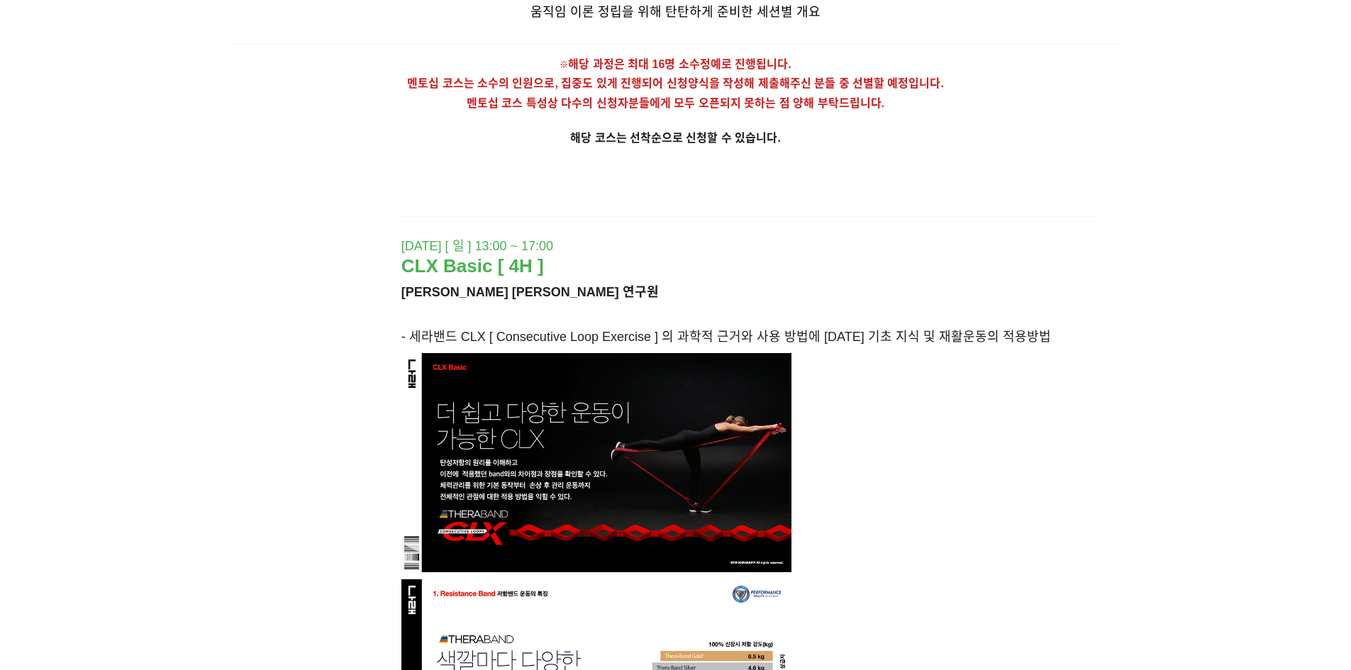
scroll to position [2980, 0]
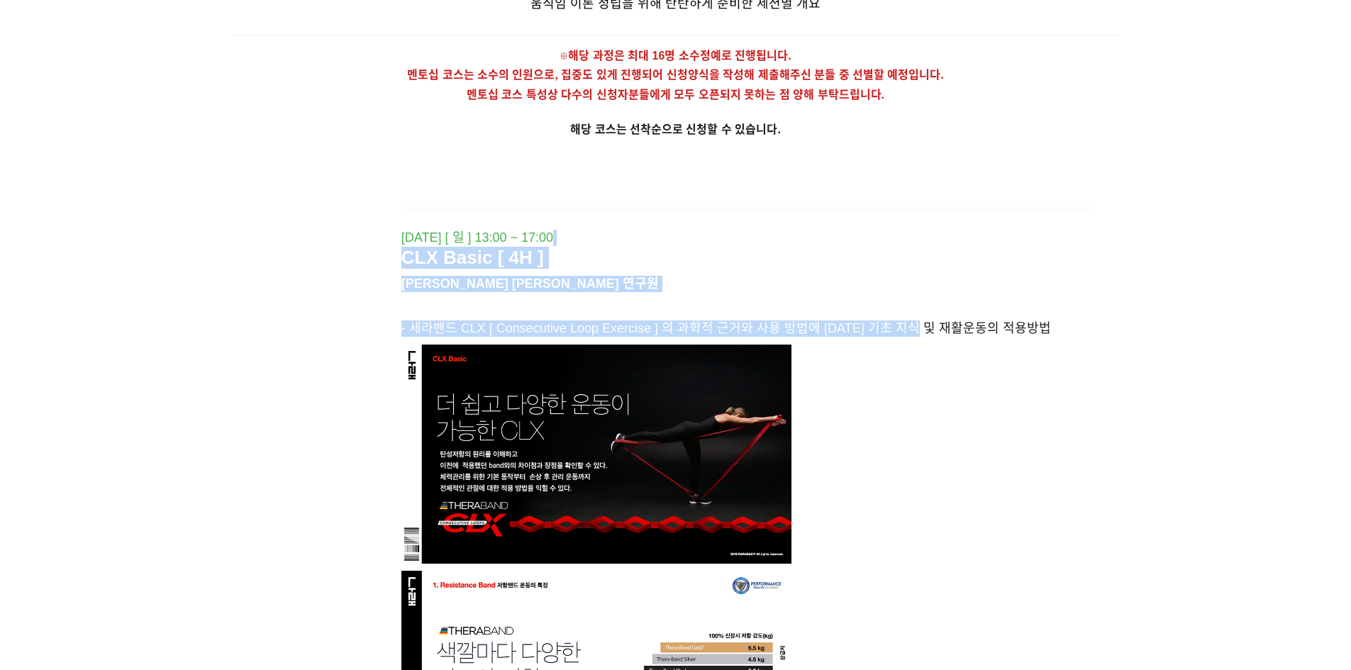
drag, startPoint x: 885, startPoint y: 260, endPoint x: 929, endPoint y: 318, distance: 71.9
click at [929, 318] on div "2021.11.21 [ 일 ] 13:00 ~ 17:00 CLX Basic [ 4H ] 조민석 선임 연구원 - 세라밴드 CLX [ Consecu…" at bounding box center [747, 501] width 721 height 601
click at [929, 318] on div "- 세라밴드 CLX [ Consecutive Loop Exercise ] 의 과학적 근거와 사용 방법에 대한 기초 지식 및 재활운동의 적용방법" at bounding box center [748, 554] width 693 height 481
drag, startPoint x: 872, startPoint y: 258, endPoint x: 953, endPoint y: 322, distance: 103.5
click at [953, 322] on div "2021.11.21 [ 일 ] 13:00 ~ 17:00 CLX Basic [ 4H ] 조민석 선임 연구원 - 세라밴드 CLX [ Consecu…" at bounding box center [747, 501] width 721 height 601
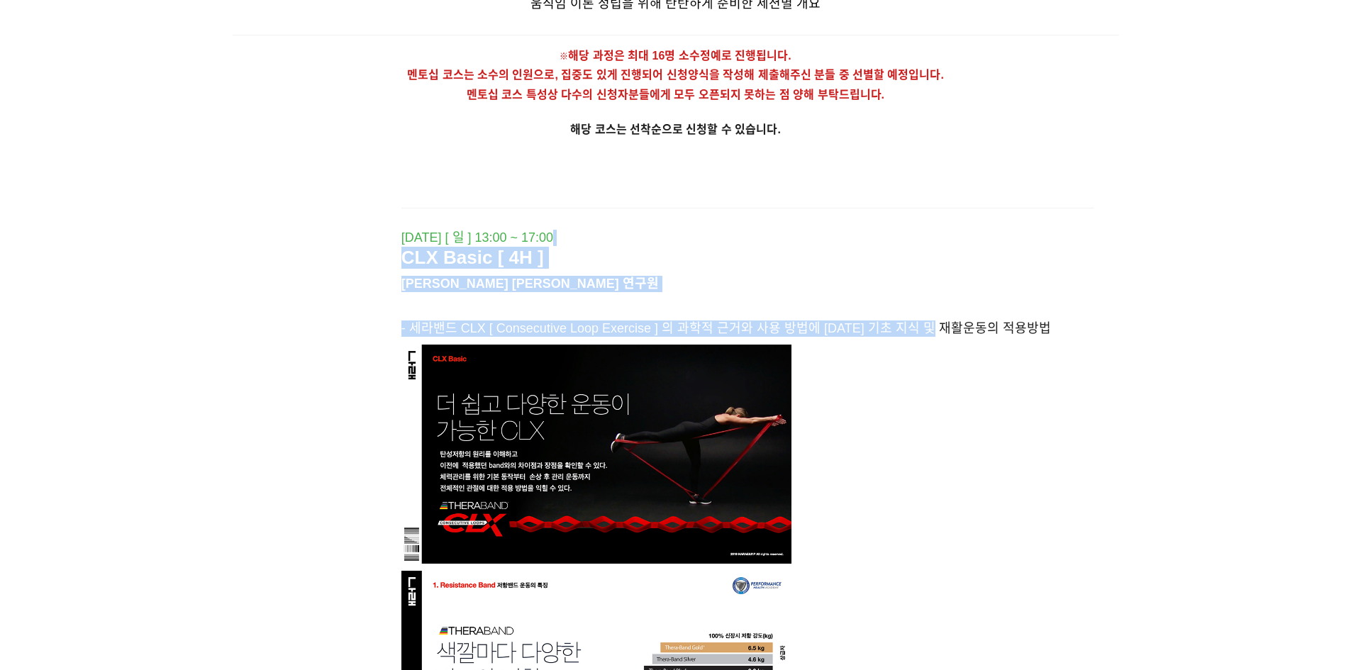
click at [953, 322] on span "- 세라밴드 CLX [ Consecutive Loop Exercise ] 의 과학적 근거와 사용 방법에 대한 기초 지식 및 재활운동의 적용방법" at bounding box center [727, 328] width 650 height 14
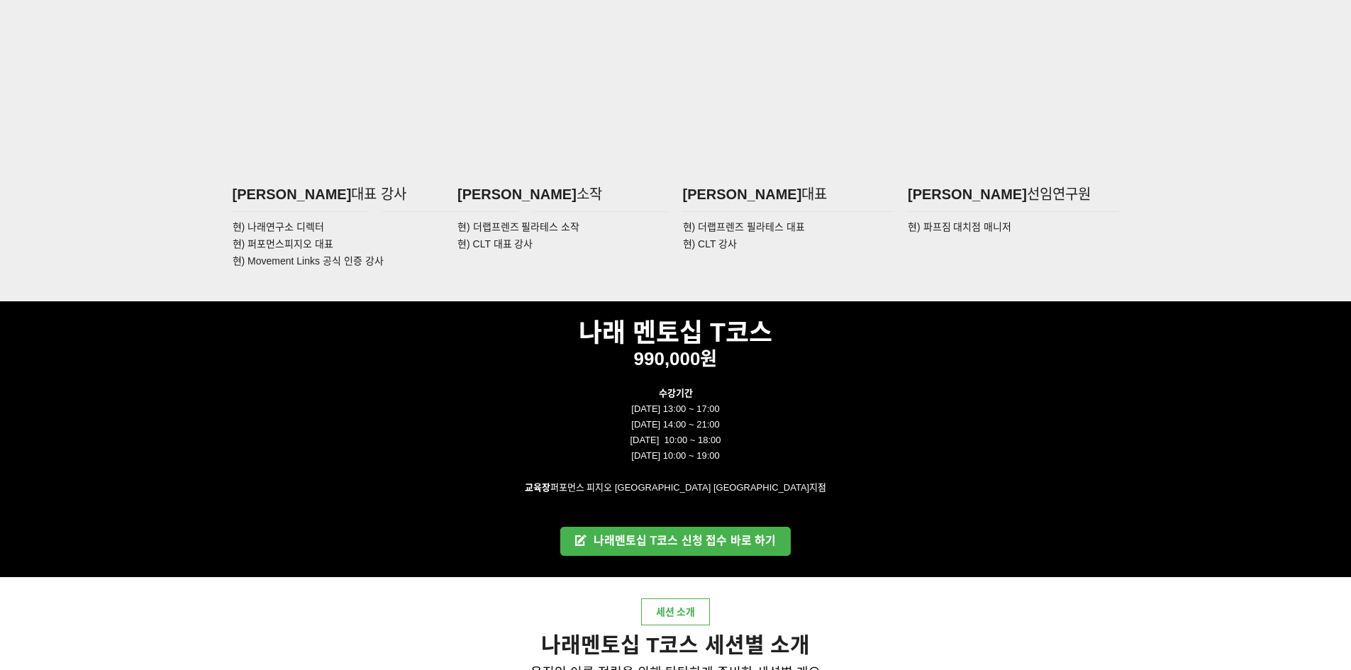
scroll to position [2199, 0]
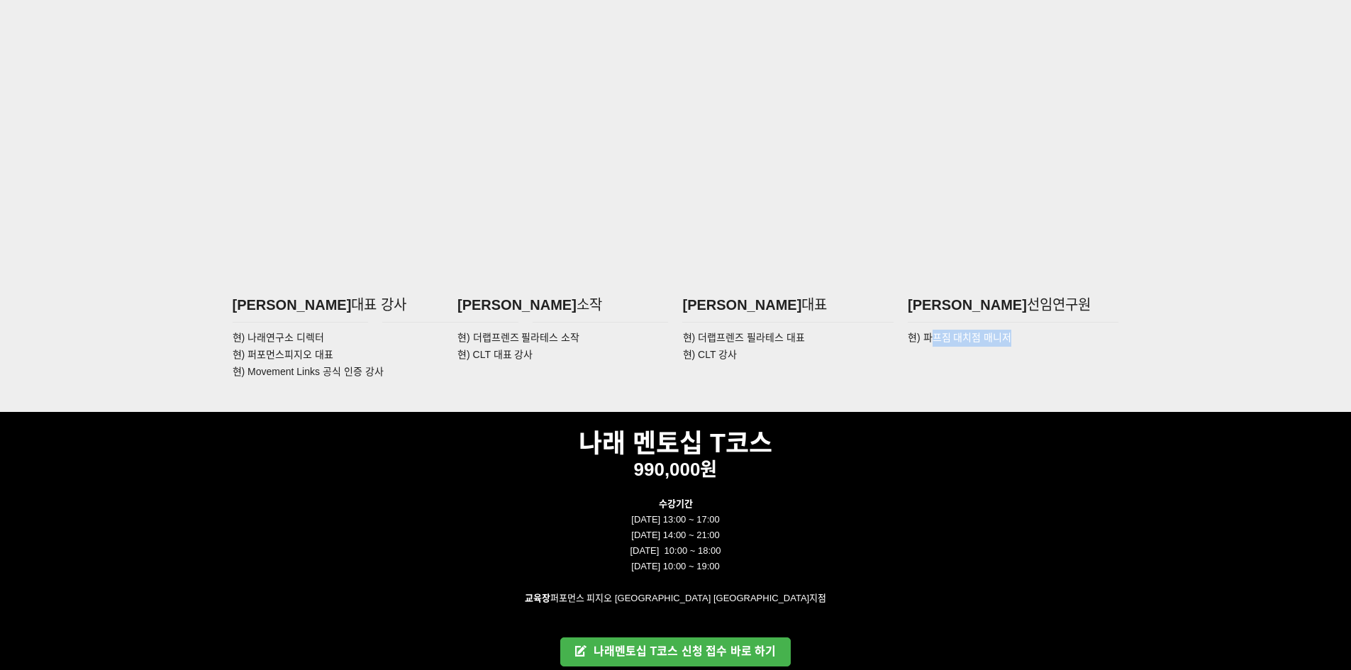
drag, startPoint x: 929, startPoint y: 341, endPoint x: 1039, endPoint y: 344, distance: 110.0
click at [1039, 344] on p "현) 파프짐 대치점 매니저" at bounding box center [1013, 338] width 211 height 17
